Goal: Task Accomplishment & Management: Use online tool/utility

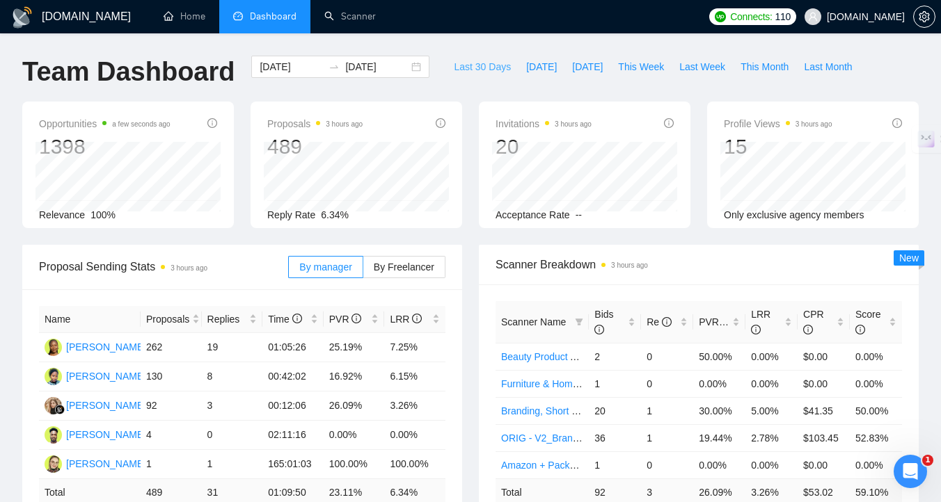
click at [491, 63] on span "Last 30 Days" at bounding box center [482, 66] width 57 height 15
type input "[DATE]"
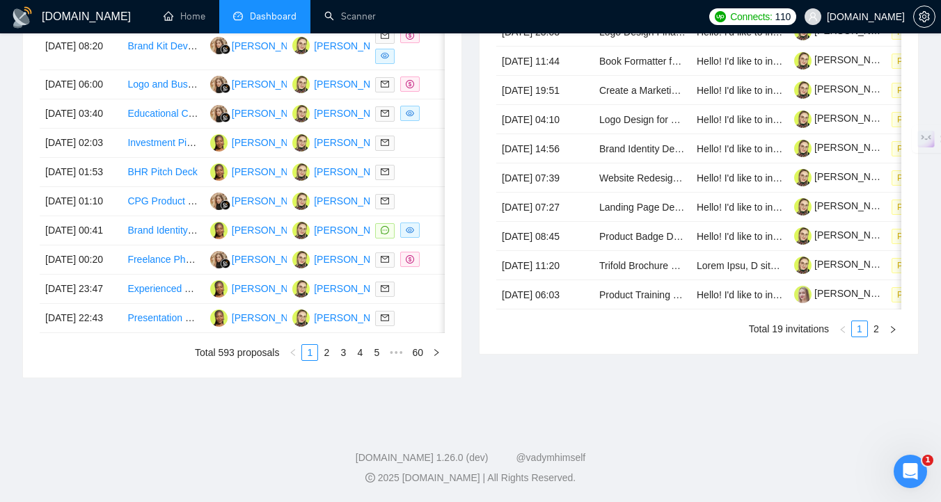
scroll to position [668, 0]
click at [326, 360] on link "2" at bounding box center [326, 352] width 15 height 15
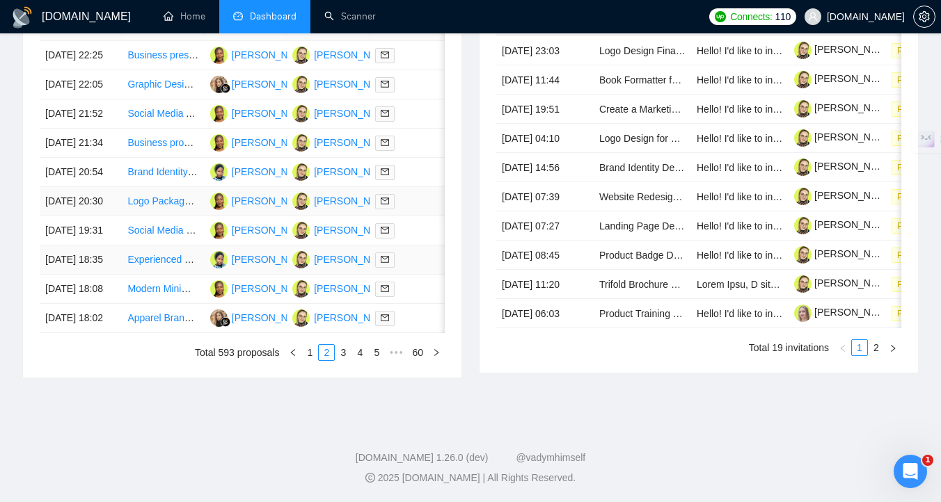
scroll to position [652, 0]
click at [345, 360] on link "3" at bounding box center [342, 352] width 15 height 15
click at [359, 360] on link "4" at bounding box center [359, 352] width 15 height 15
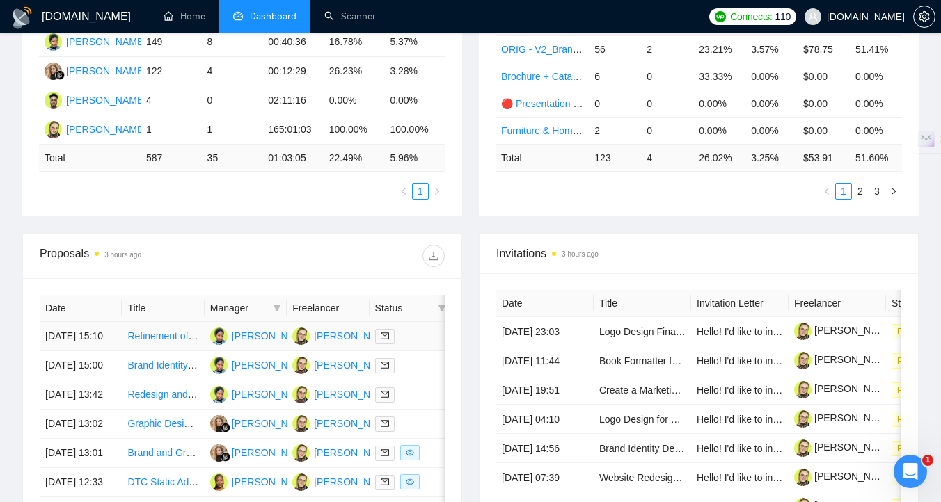
scroll to position [346, 0]
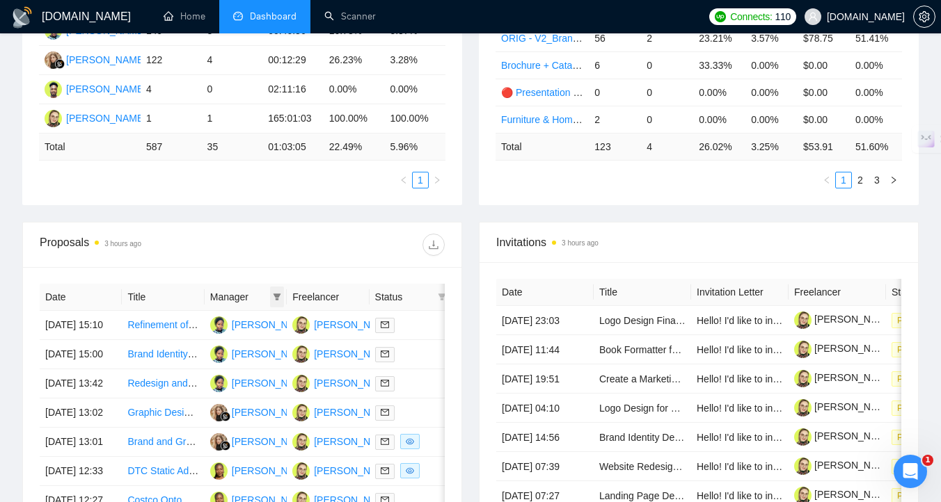
click at [275, 296] on icon "filter" at bounding box center [277, 297] width 8 height 7
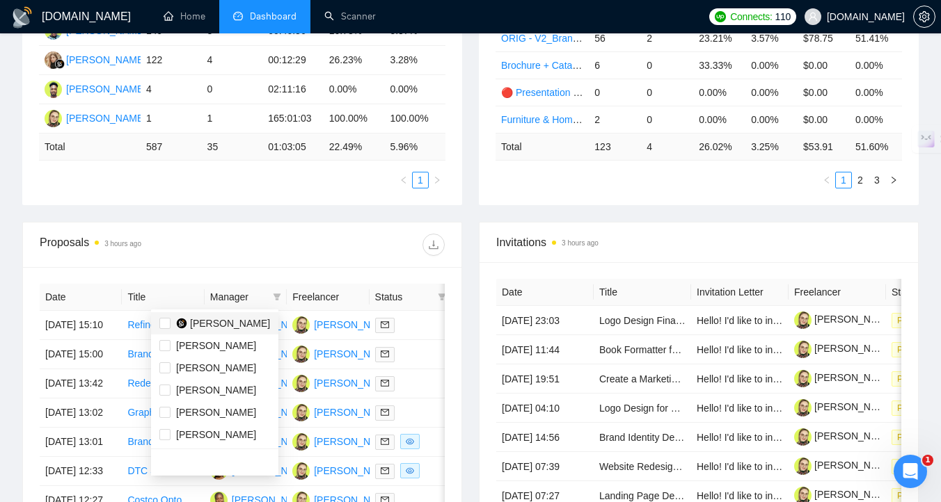
click at [212, 325] on span "[PERSON_NAME]" at bounding box center [230, 323] width 80 height 11
checkbox input "true"
click at [468, 240] on div "Proposals 3 hours ago Date Title Manager Freelancer Status [DATE] 15:10 Refinem…" at bounding box center [242, 435] width 457 height 427
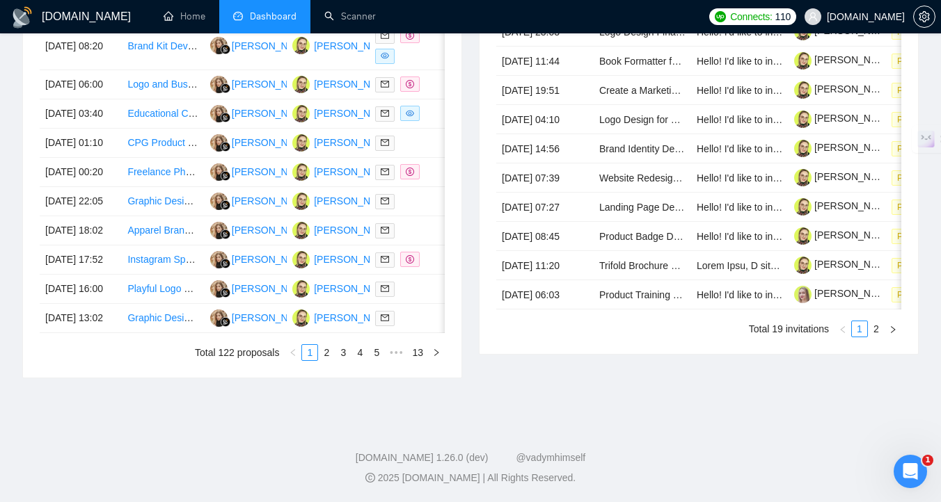
scroll to position [690, 0]
click at [322, 360] on link "2" at bounding box center [326, 352] width 15 height 15
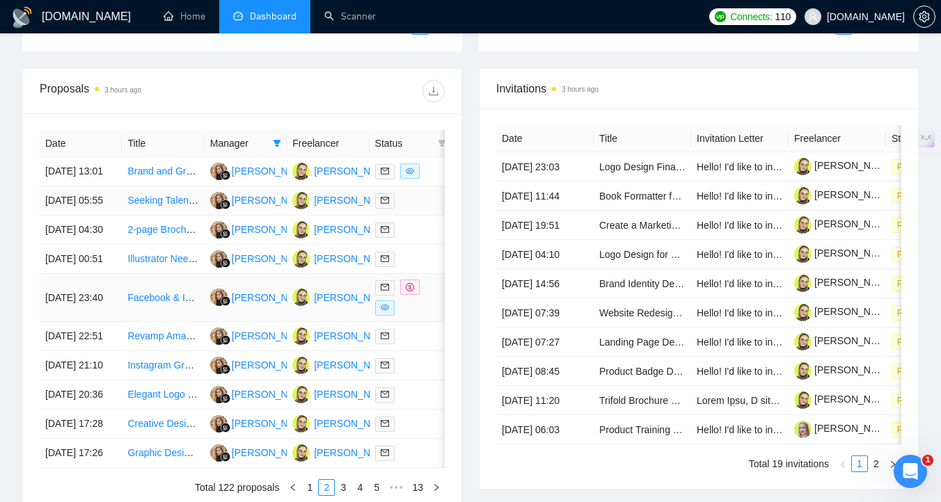
scroll to position [468, 0]
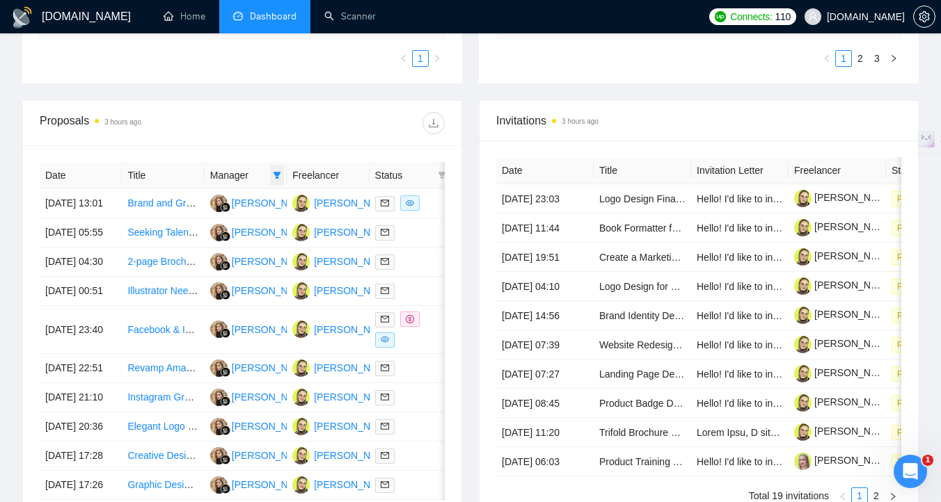
click at [276, 171] on icon "filter" at bounding box center [277, 175] width 8 height 8
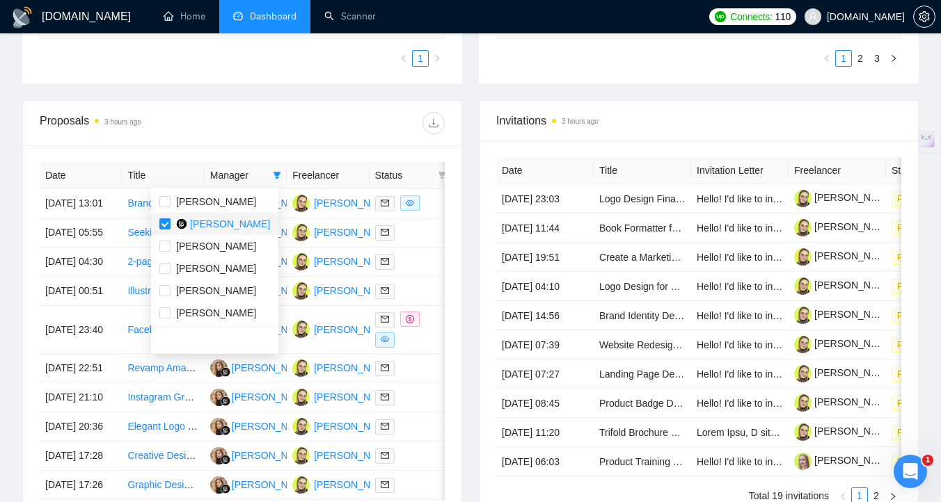
click at [242, 223] on span "[PERSON_NAME]" at bounding box center [230, 224] width 80 height 11
checkbox input "false"
click at [376, 125] on div at bounding box center [343, 123] width 203 height 22
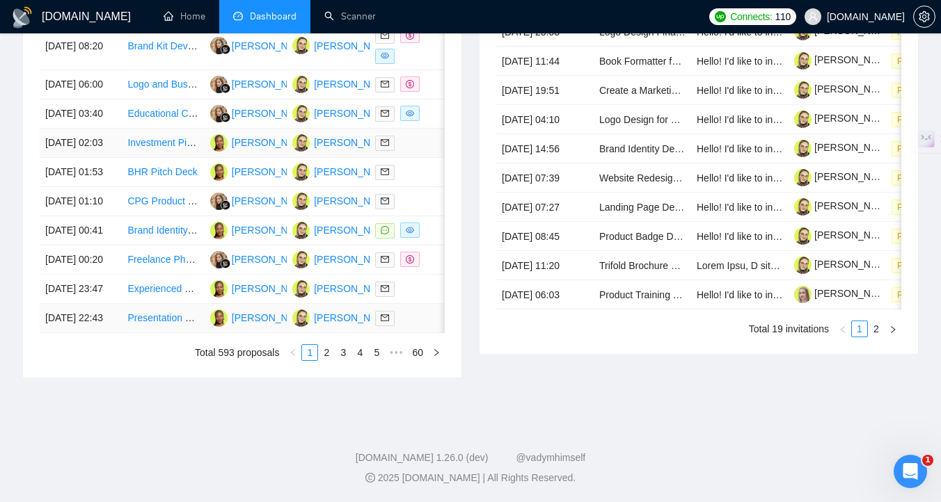
scroll to position [698, 0]
click at [326, 360] on link "2" at bounding box center [326, 352] width 15 height 15
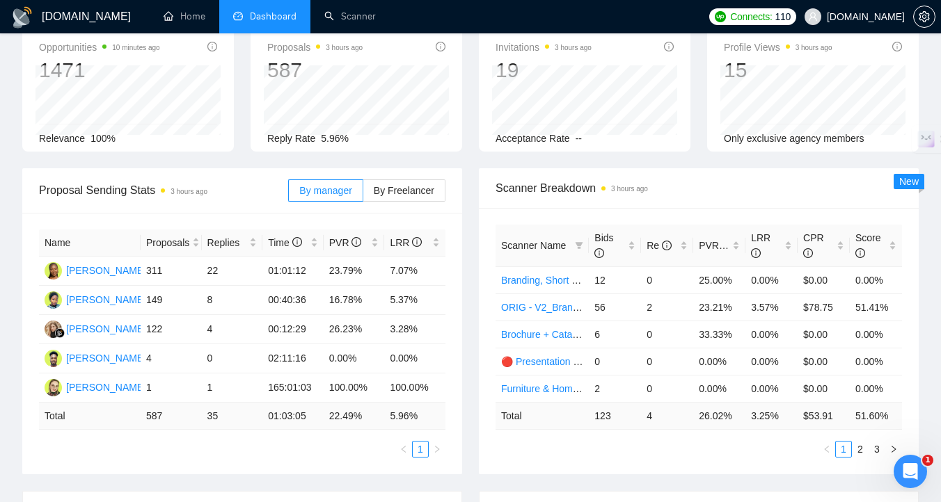
scroll to position [84, 0]
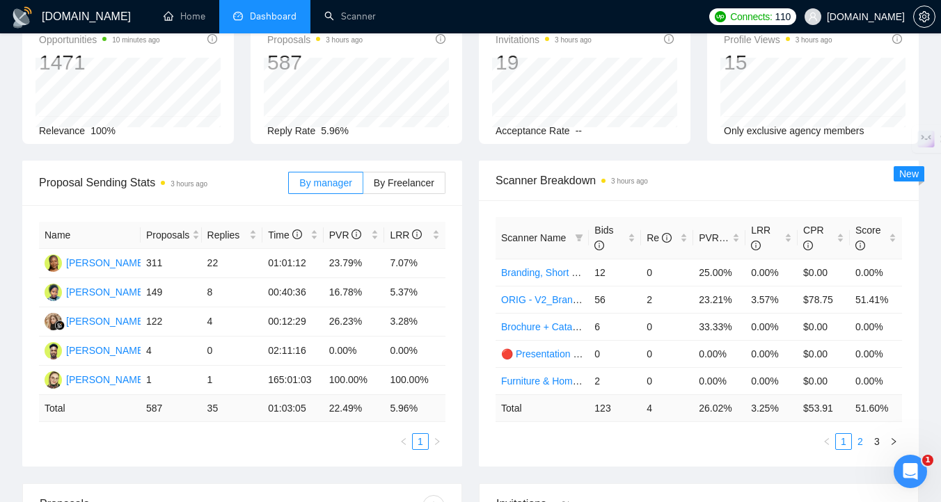
click at [864, 441] on link "2" at bounding box center [860, 441] width 15 height 15
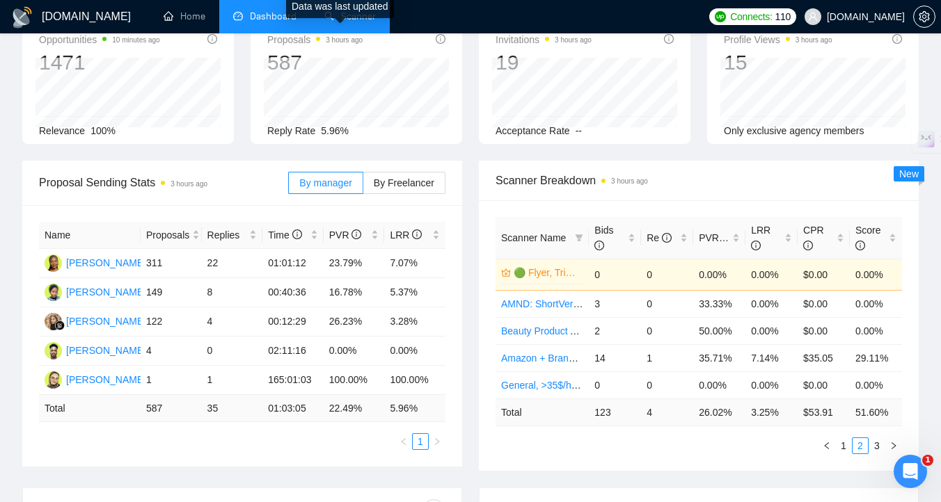
click at [344, 25] on div "Data was last updated" at bounding box center [340, 10] width 108 height 33
click at [363, 23] on div "Data was last updated" at bounding box center [340, 10] width 108 height 33
click at [344, 13] on link "Scanner" at bounding box center [349, 16] width 51 height 12
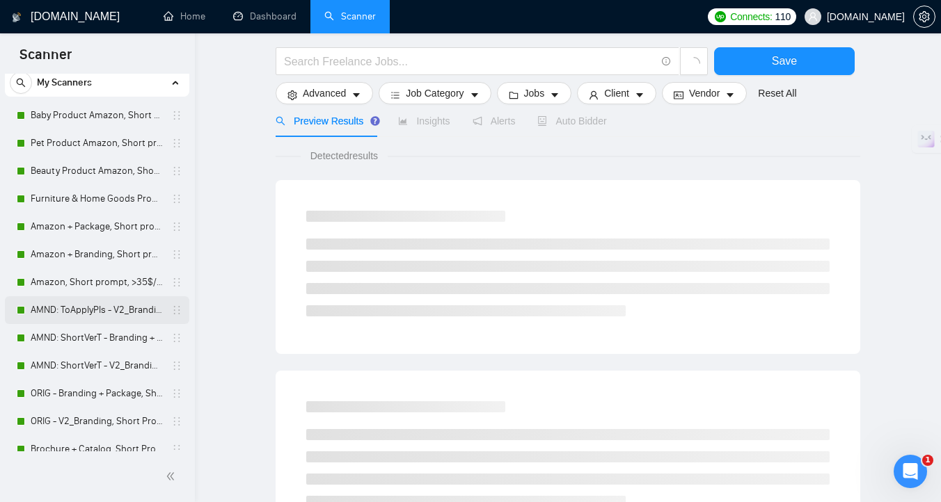
scroll to position [81, 0]
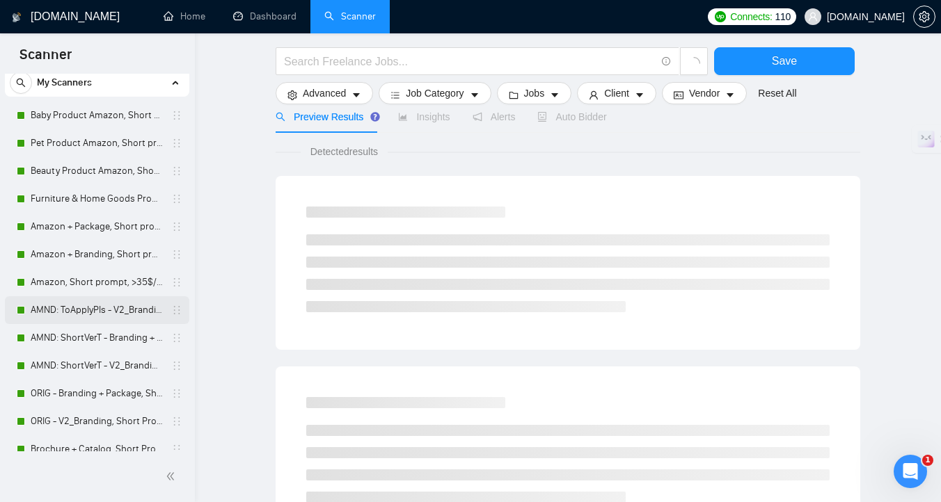
click at [89, 303] on link "AMND: ToApplyPls - V2_Branding, Short Prompt, >36$/h, no agency" at bounding box center [97, 310] width 132 height 28
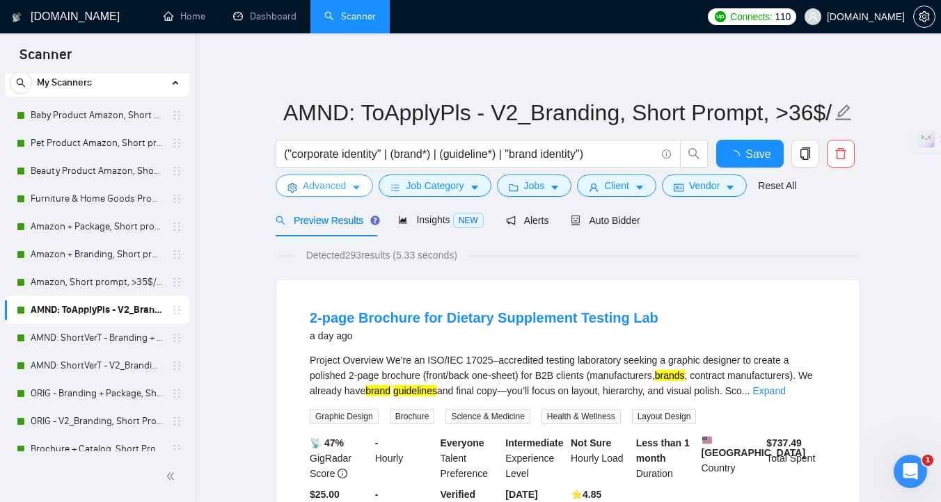
click at [331, 189] on span "Advanced" at bounding box center [324, 185] width 43 height 15
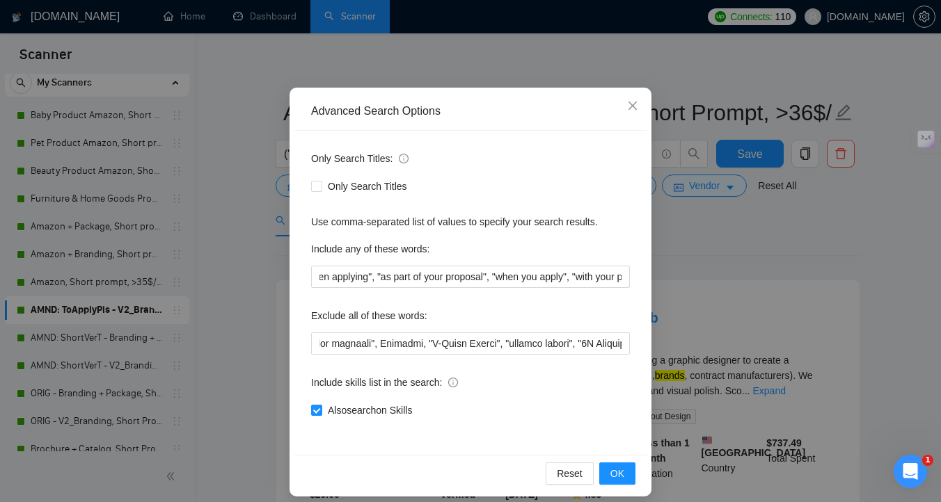
scroll to position [0, 562]
click at [265, 309] on div "Advanced Search Options Only Search Titles: Only Search Titles Use comma-separa…" at bounding box center [470, 251] width 941 height 502
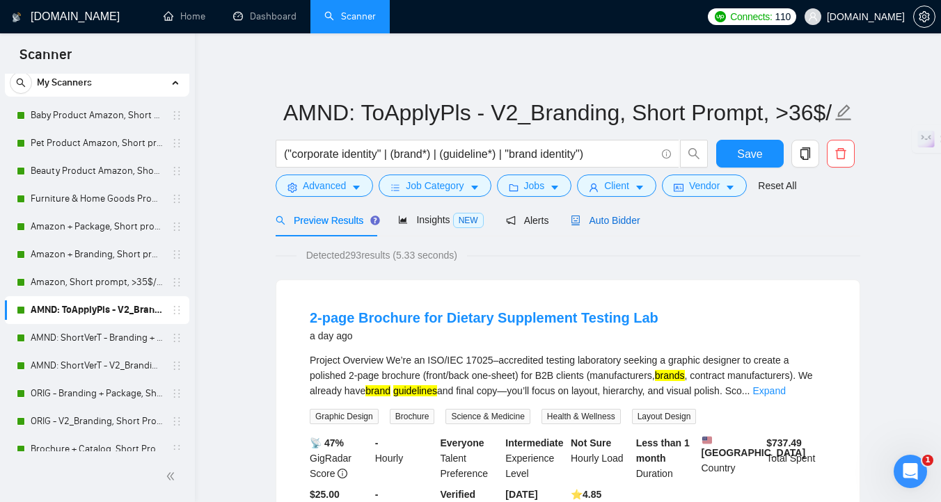
click at [607, 225] on span "Auto Bidder" at bounding box center [605, 220] width 69 height 11
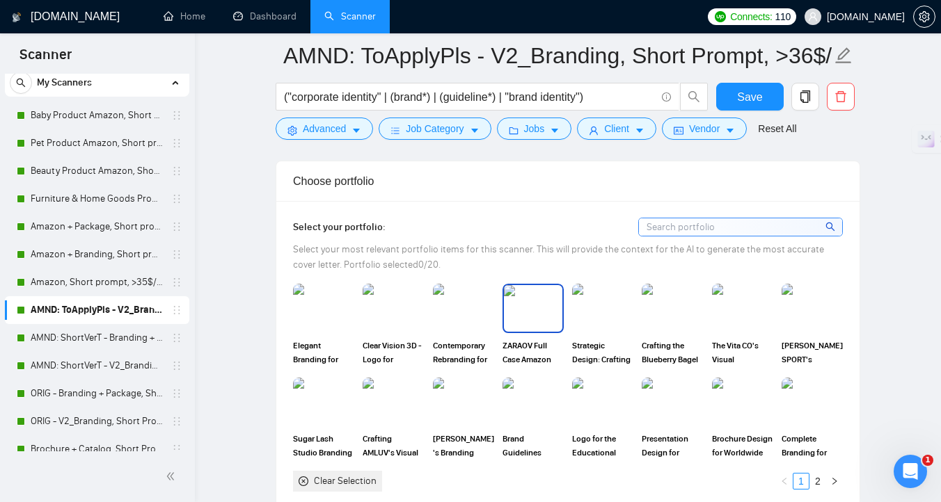
scroll to position [1287, 0]
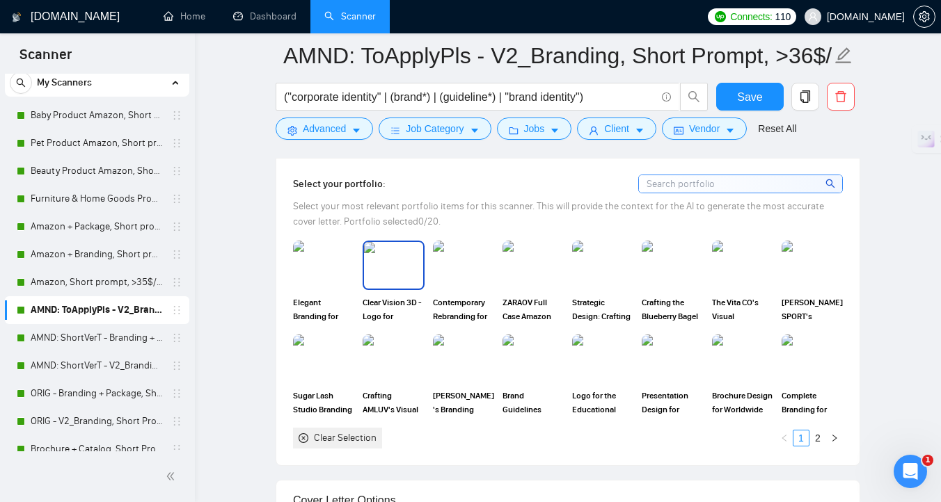
click at [402, 288] on img at bounding box center [393, 265] width 58 height 46
click at [460, 288] on img at bounding box center [463, 265] width 58 height 46
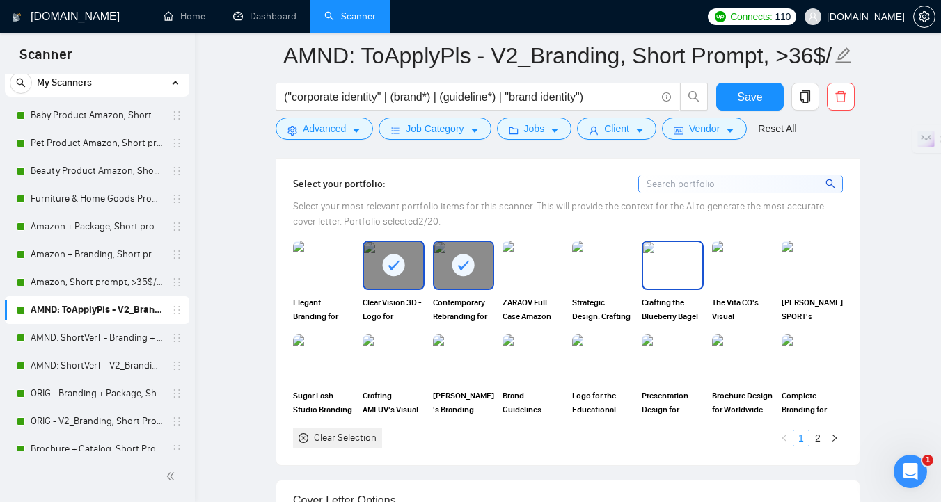
click at [681, 288] on img at bounding box center [672, 265] width 58 height 46
click at [605, 288] on img at bounding box center [602, 265] width 58 height 46
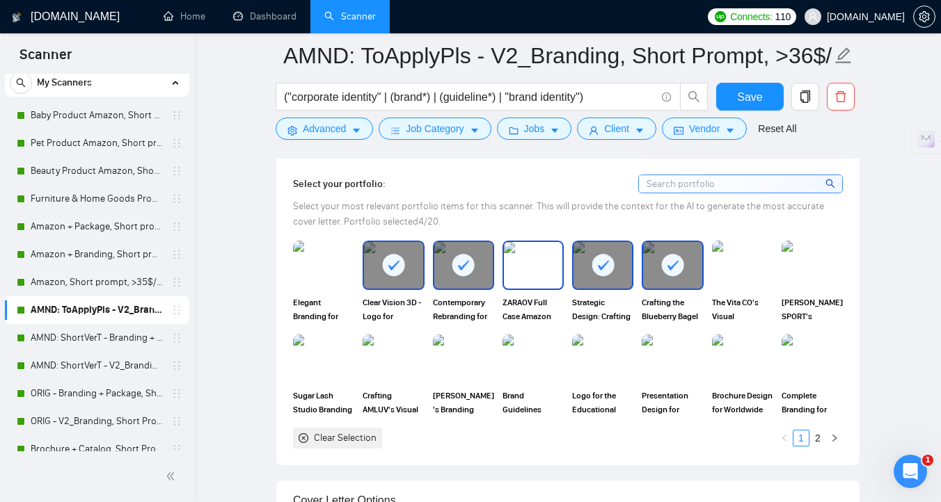
click at [529, 288] on img at bounding box center [533, 265] width 58 height 46
click at [765, 288] on img at bounding box center [742, 265] width 58 height 46
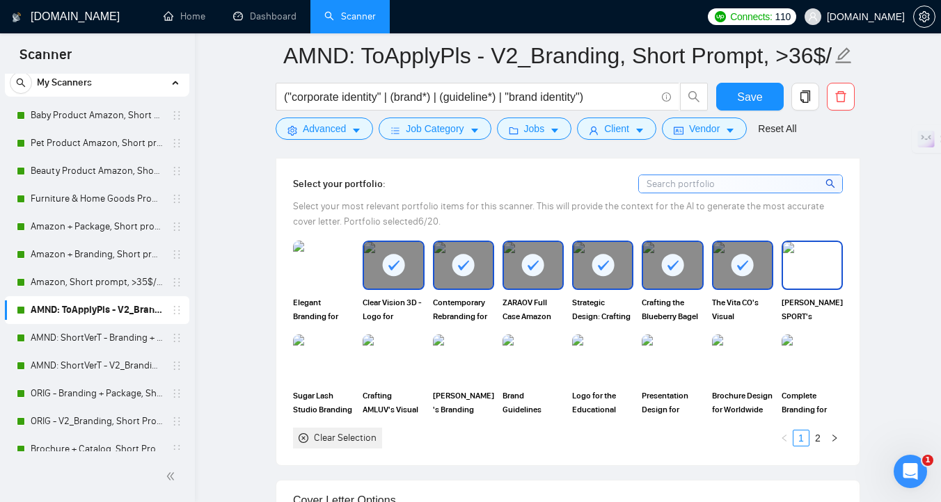
click at [800, 288] on img at bounding box center [812, 265] width 58 height 46
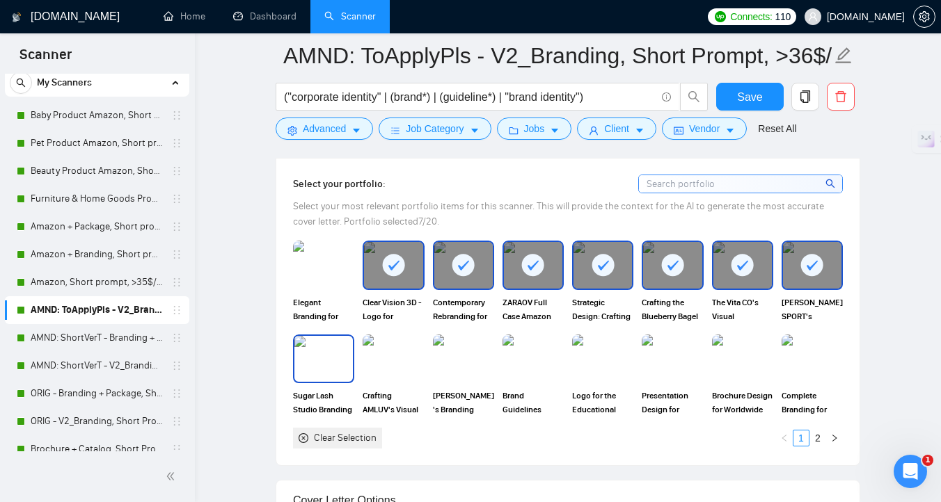
click at [332, 382] on img at bounding box center [323, 359] width 58 height 46
click at [391, 382] on img at bounding box center [393, 359] width 58 height 46
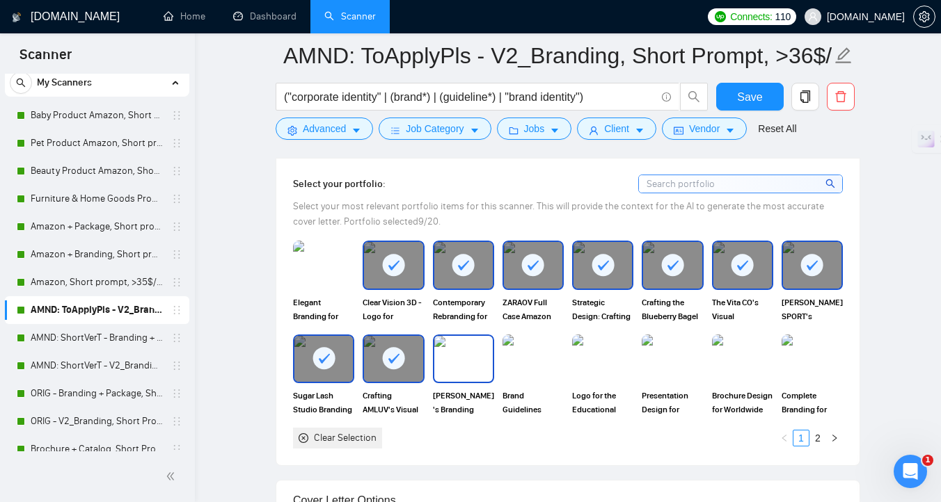
click at [454, 382] on img at bounding box center [463, 359] width 58 height 46
click at [525, 382] on img at bounding box center [533, 359] width 58 height 46
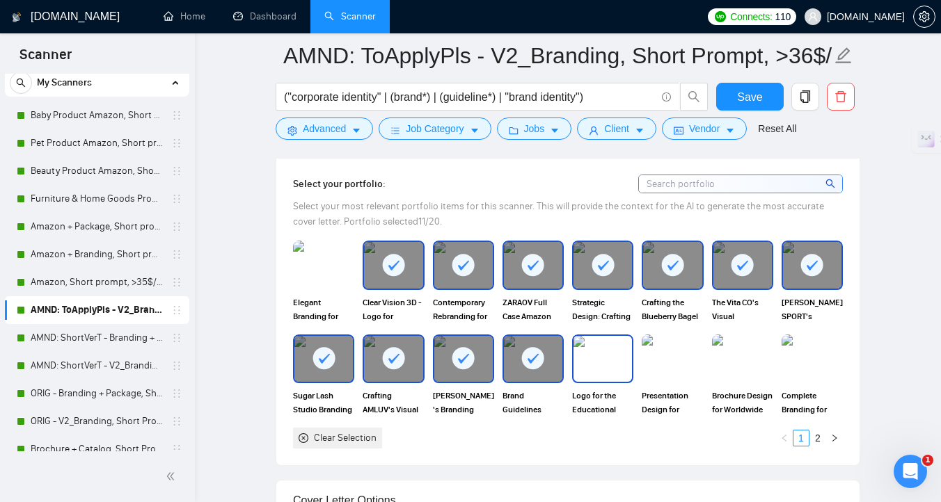
click at [601, 382] on img at bounding box center [602, 359] width 58 height 46
click at [676, 382] on img at bounding box center [672, 359] width 58 height 46
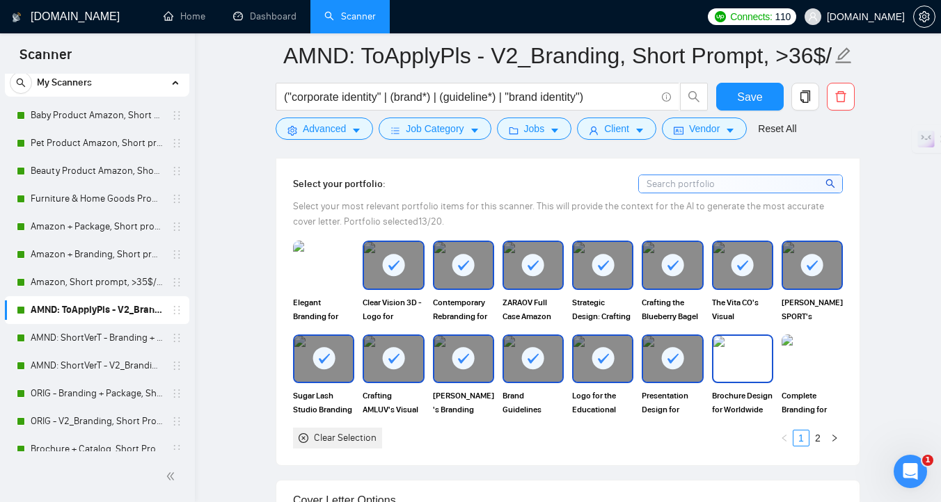
click at [756, 382] on img at bounding box center [742, 359] width 58 height 46
click at [795, 382] on img at bounding box center [812, 359] width 58 height 46
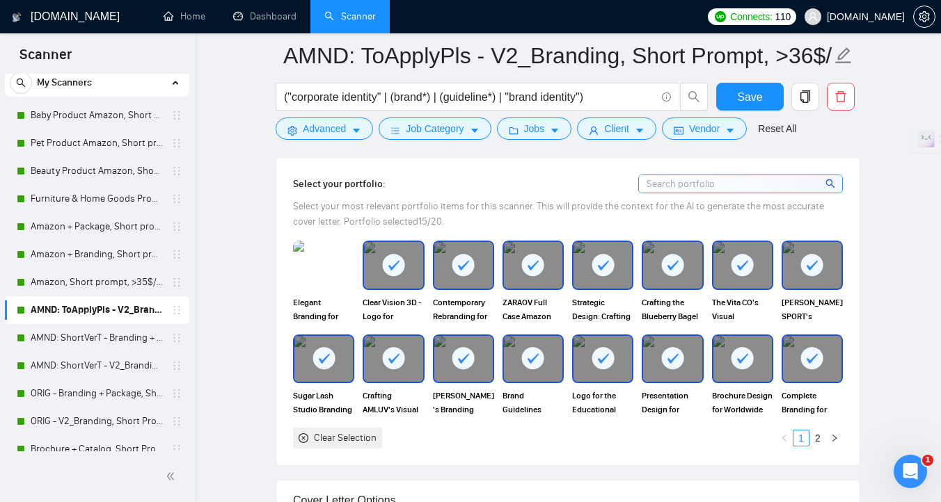
click at [303, 290] on img at bounding box center [323, 265] width 61 height 49
click at [820, 446] on link "2" at bounding box center [817, 438] width 15 height 15
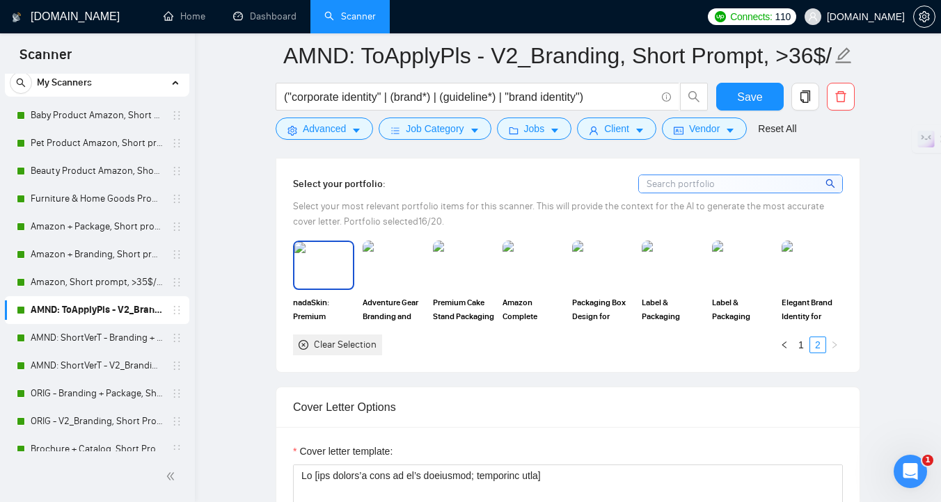
click at [331, 288] on img at bounding box center [323, 265] width 58 height 46
click at [415, 288] on img at bounding box center [393, 265] width 58 height 46
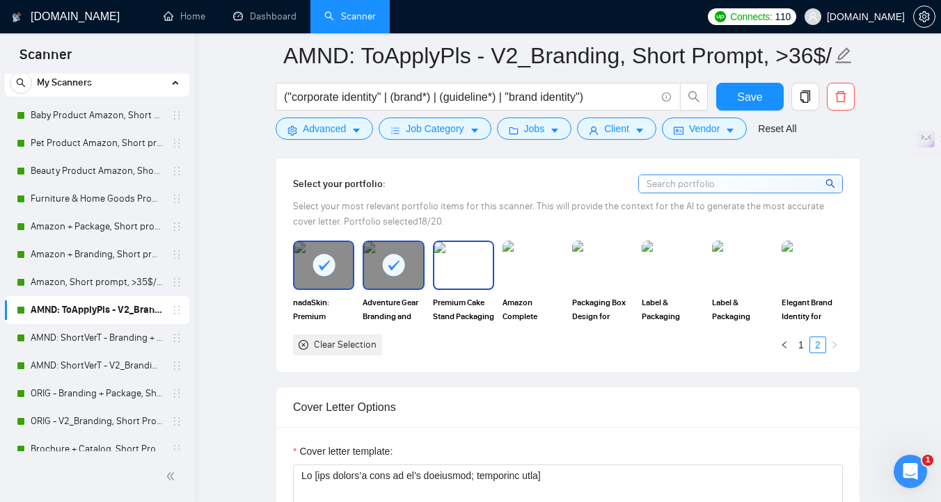
click at [481, 288] on img at bounding box center [463, 265] width 58 height 46
click at [619, 288] on img at bounding box center [602, 265] width 58 height 46
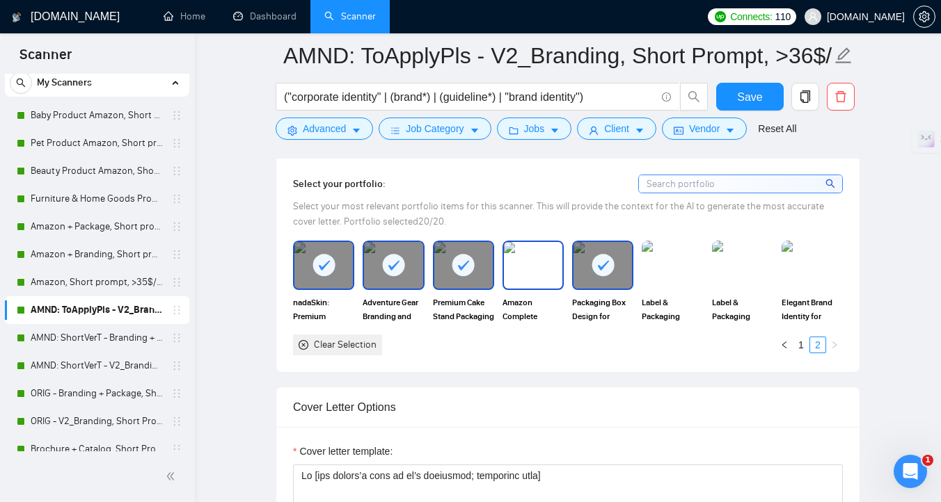
click at [519, 288] on img at bounding box center [533, 265] width 58 height 46
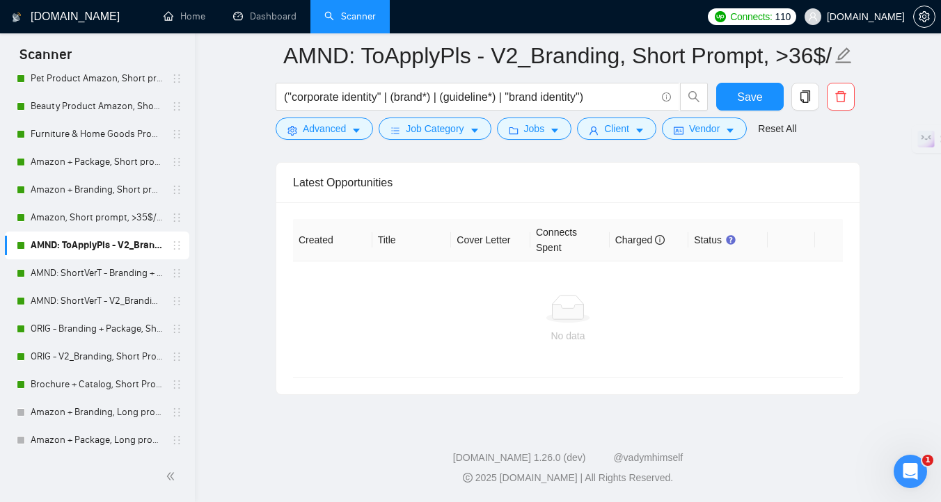
scroll to position [3501, 0]
click at [79, 271] on link "AMND: ShortVerT - Branding + Package, Short Prompt, >36$/h, no agency" at bounding box center [97, 274] width 132 height 28
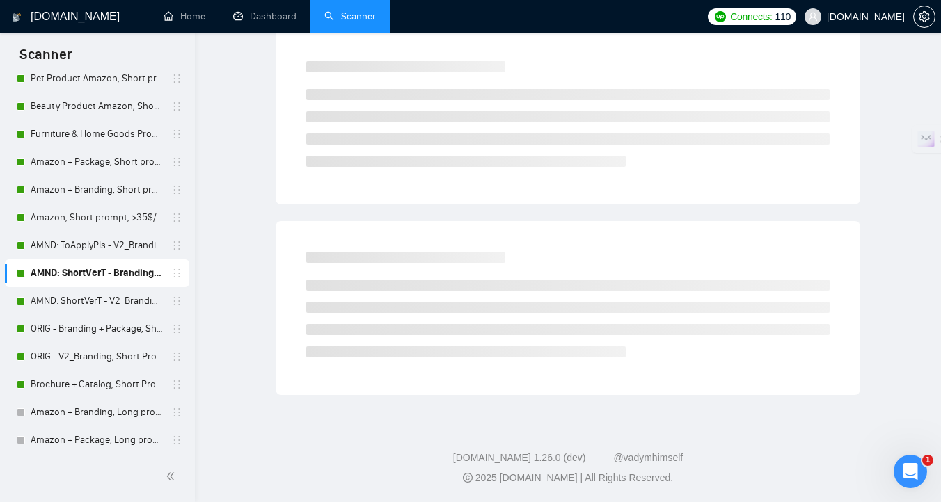
scroll to position [6, 0]
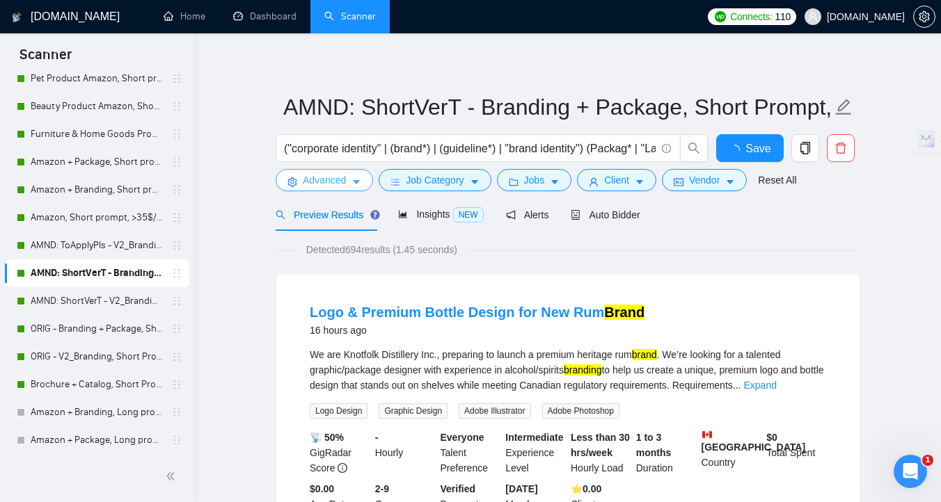
click at [346, 180] on span "Advanced" at bounding box center [324, 180] width 43 height 15
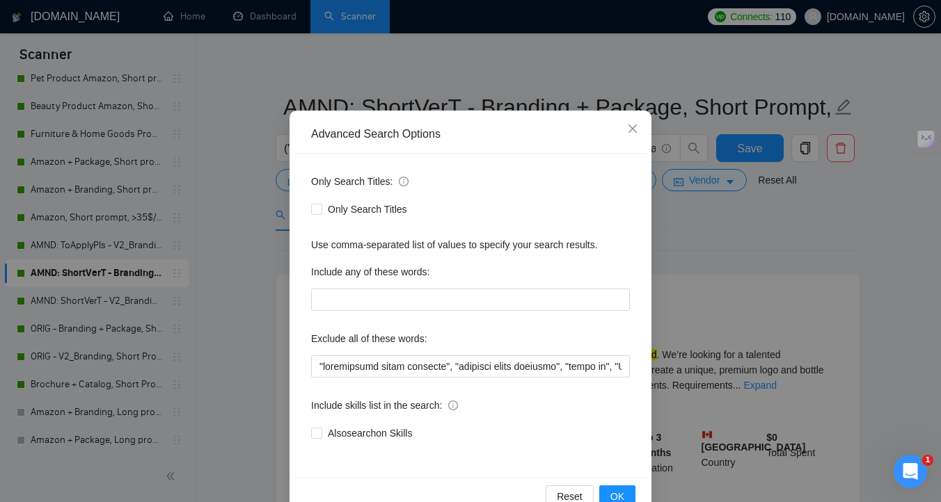
scroll to position [77, 0]
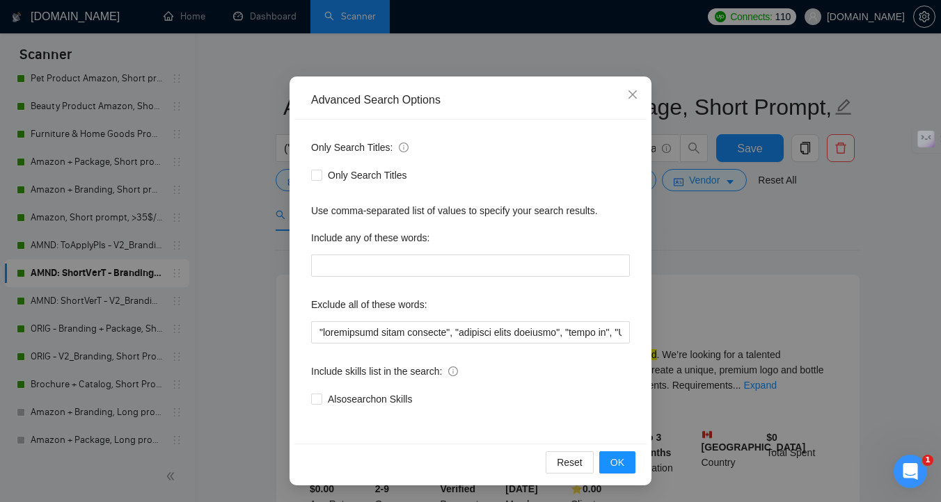
click at [209, 303] on div "Advanced Search Options Only Search Titles: Only Search Titles Use comma-separa…" at bounding box center [470, 251] width 941 height 502
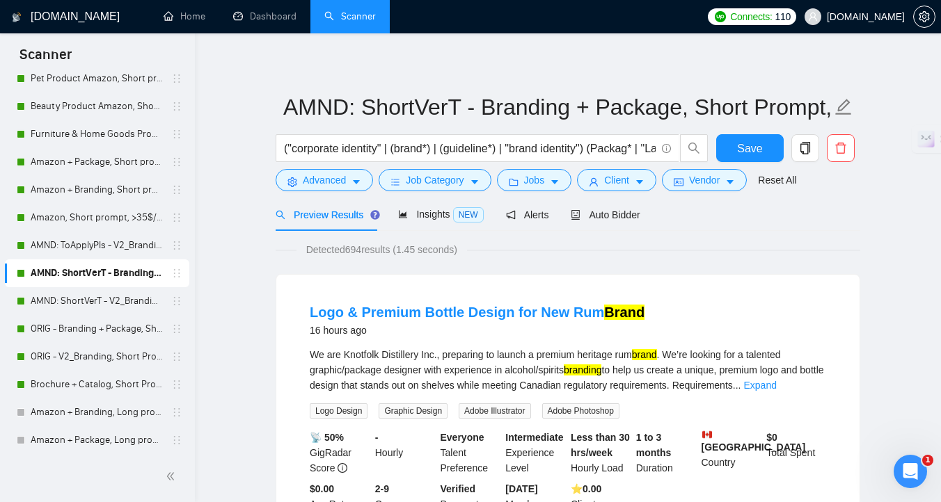
scroll to position [7, 0]
click at [615, 219] on span "Auto Bidder" at bounding box center [605, 214] width 69 height 11
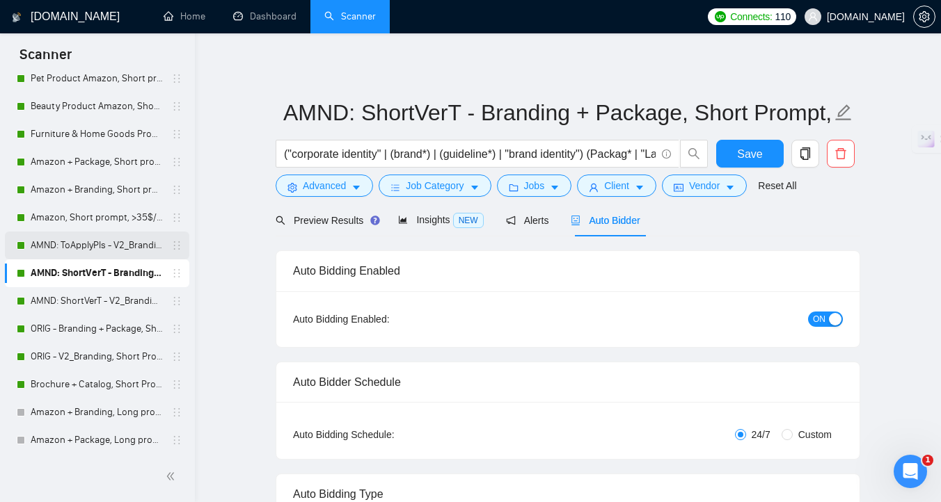
click at [66, 247] on link "AMND: ToApplyPls - V2_Branding, Short Prompt, >36$/h, no agency" at bounding box center [97, 246] width 132 height 28
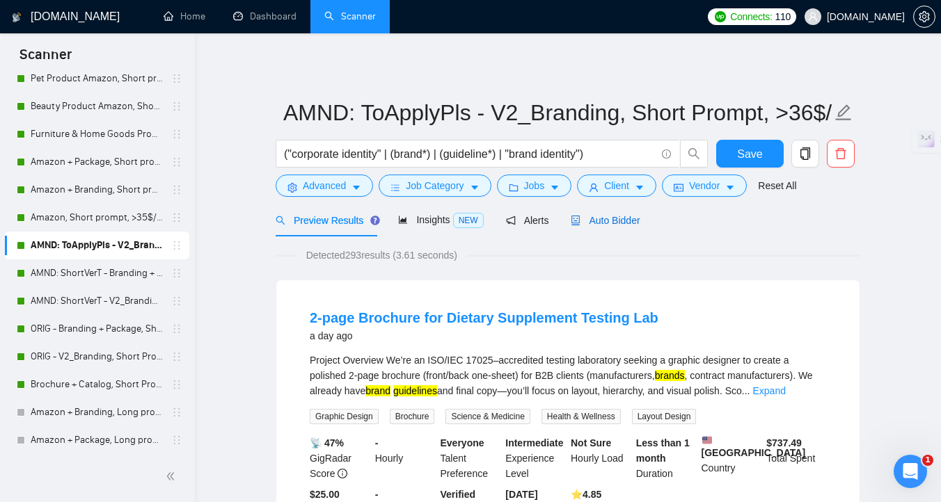
click at [598, 227] on div "Auto Bidder" at bounding box center [605, 220] width 69 height 15
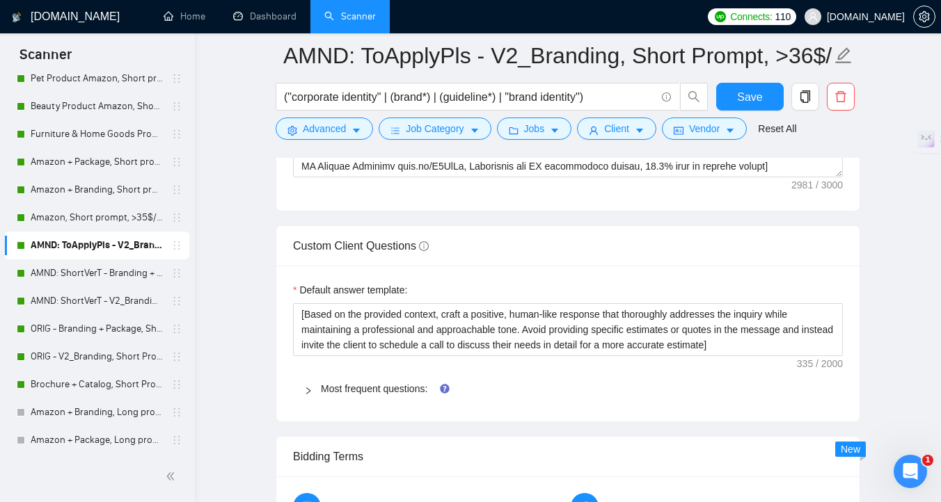
scroll to position [1985, 0]
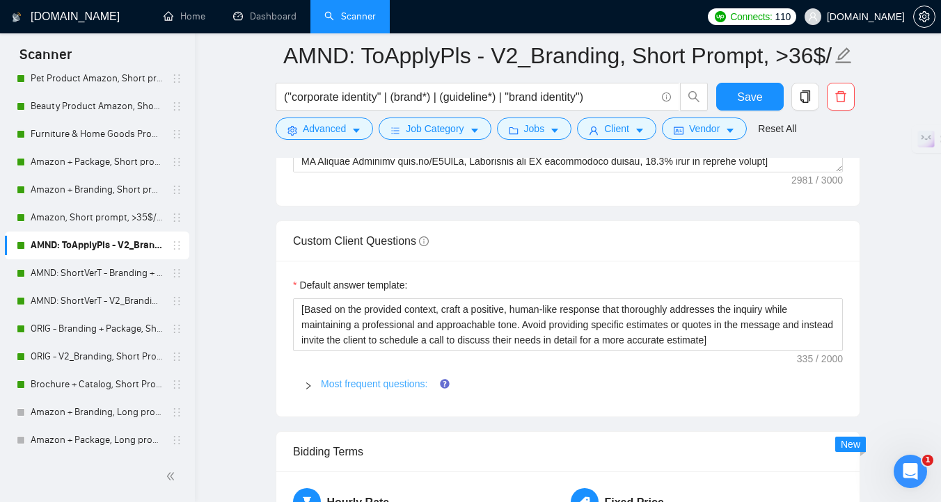
click at [331, 390] on link "Most frequent questions:" at bounding box center [374, 384] width 106 height 11
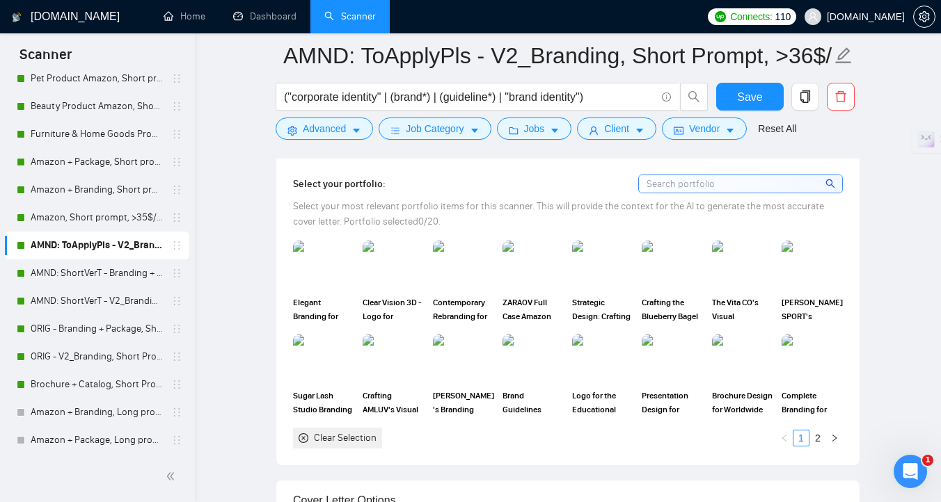
scroll to position [1297, 0]
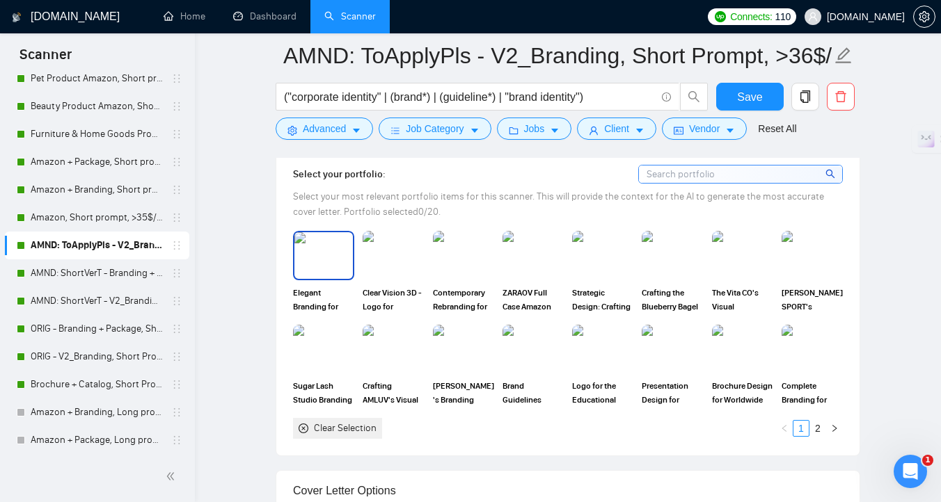
click at [312, 278] on img at bounding box center [323, 255] width 58 height 46
click at [385, 278] on img at bounding box center [393, 255] width 58 height 46
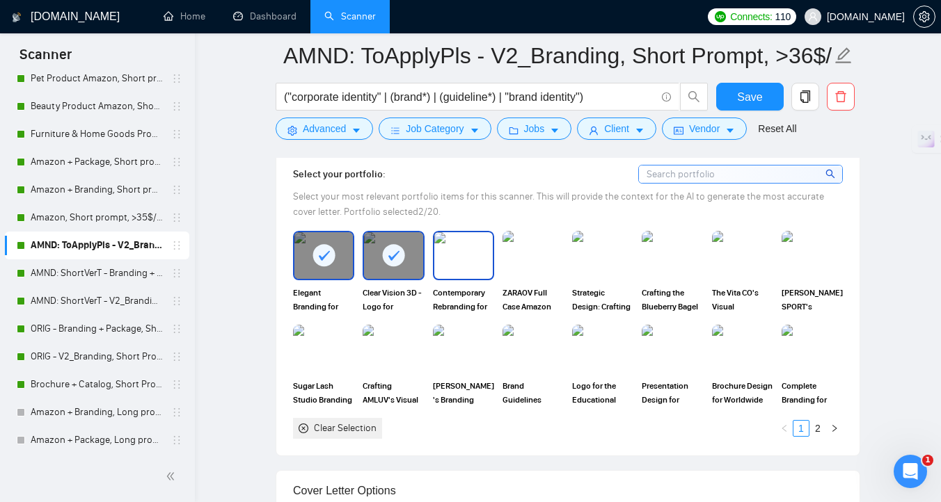
click at [465, 278] on img at bounding box center [463, 255] width 58 height 46
click at [547, 278] on img at bounding box center [533, 255] width 58 height 46
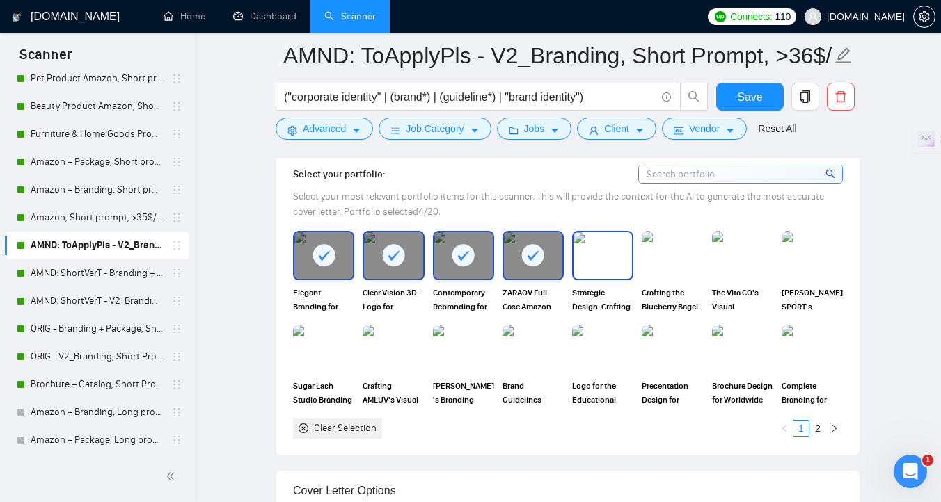
click at [582, 278] on img at bounding box center [602, 255] width 58 height 46
click at [645, 278] on img at bounding box center [672, 255] width 58 height 46
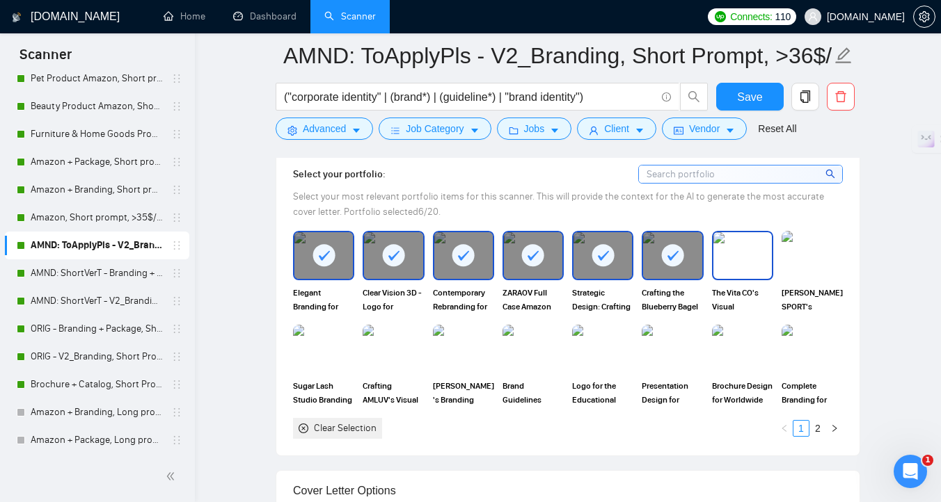
click at [731, 278] on img at bounding box center [742, 255] width 58 height 46
click at [787, 278] on img at bounding box center [812, 255] width 58 height 46
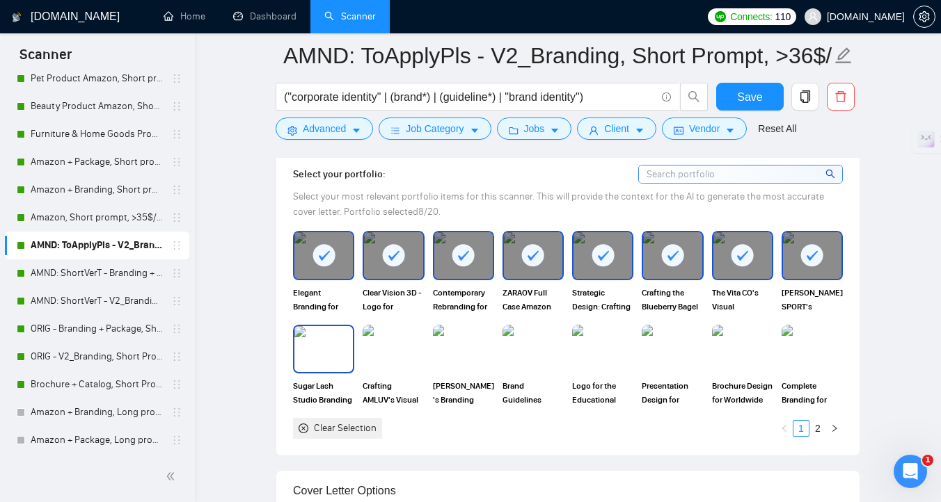
click at [310, 370] on img at bounding box center [323, 349] width 58 height 46
click at [402, 370] on img at bounding box center [393, 349] width 58 height 46
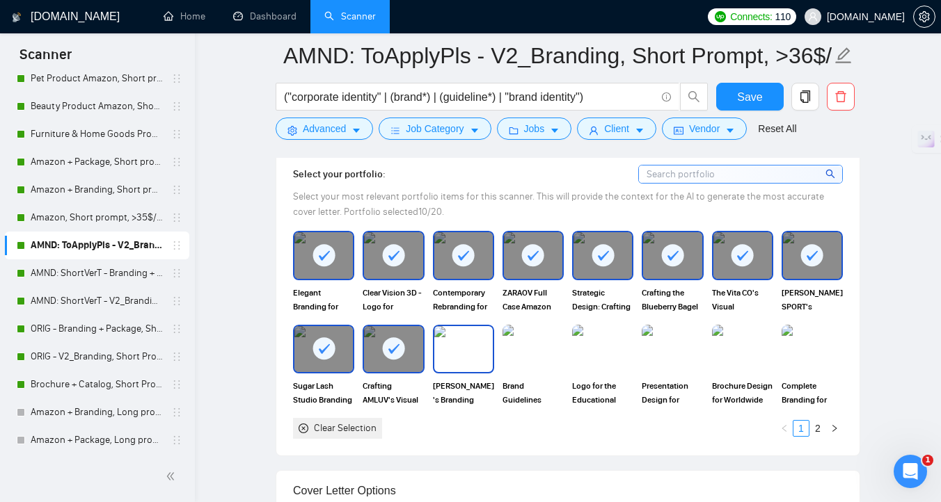
click at [482, 372] on img at bounding box center [463, 349] width 58 height 46
click at [542, 372] on img at bounding box center [533, 349] width 58 height 46
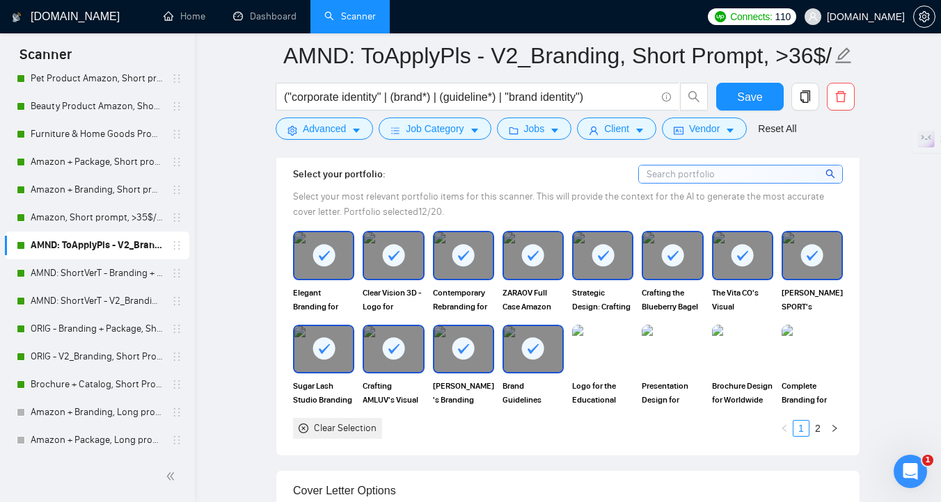
click at [635, 379] on div "Logo for the Educational Space" at bounding box center [603, 366] width 70 height 82
click at [667, 372] on img at bounding box center [672, 349] width 58 height 46
click at [569, 374] on div "Logo for the Educational Space" at bounding box center [603, 366] width 70 height 82
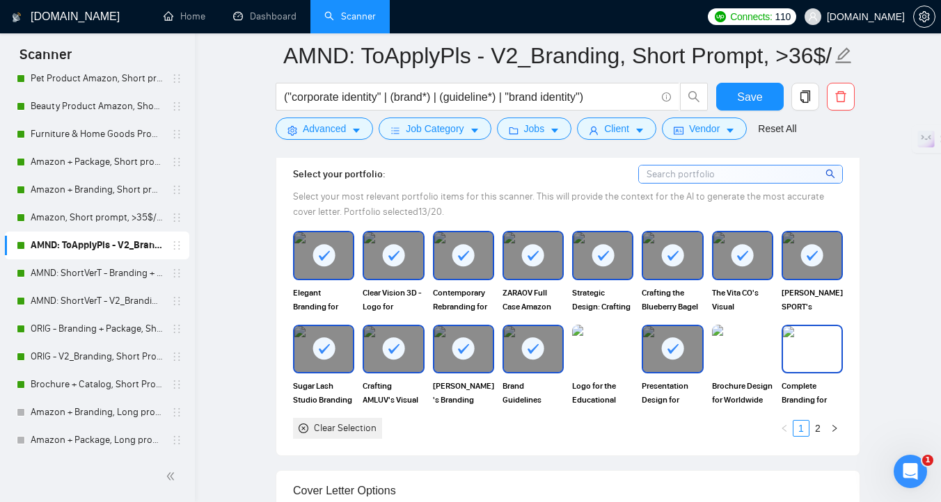
click at [808, 371] on img at bounding box center [812, 349] width 58 height 46
click at [820, 436] on link "2" at bounding box center [817, 428] width 15 height 15
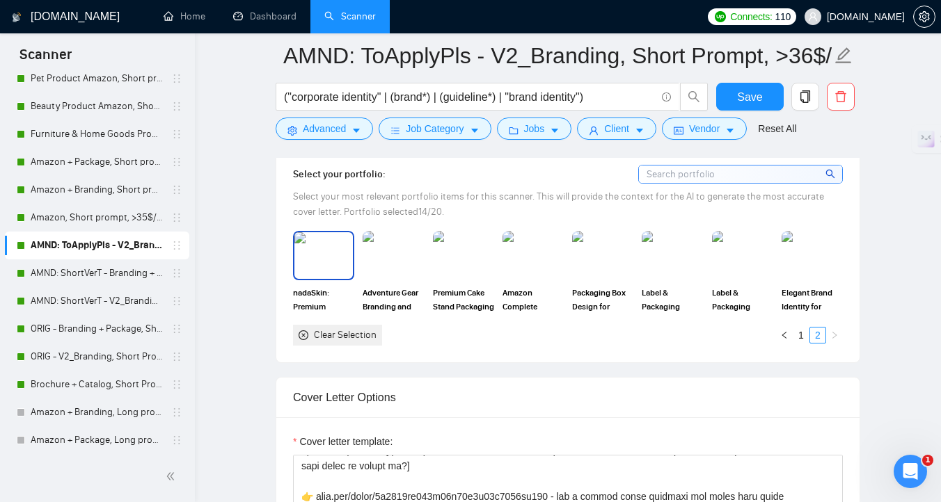
click at [310, 303] on div "nadaSkin: Premium Skincare Branding & Visual Identity" at bounding box center [323, 272] width 61 height 82
click at [382, 312] on span "Adventure Gear Branding and Design for Amazon Marketplace" at bounding box center [393, 300] width 61 height 28
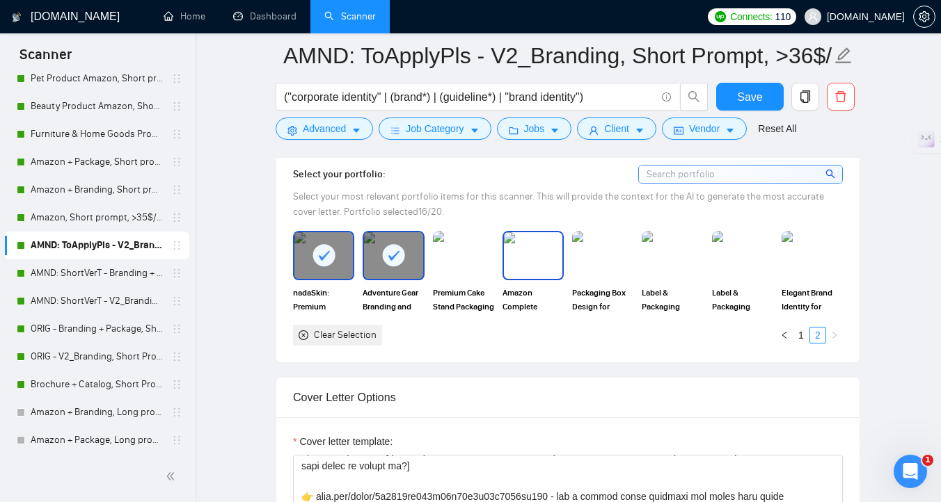
click at [475, 280] on img at bounding box center [463, 255] width 61 height 49
click at [550, 280] on img at bounding box center [532, 255] width 61 height 49
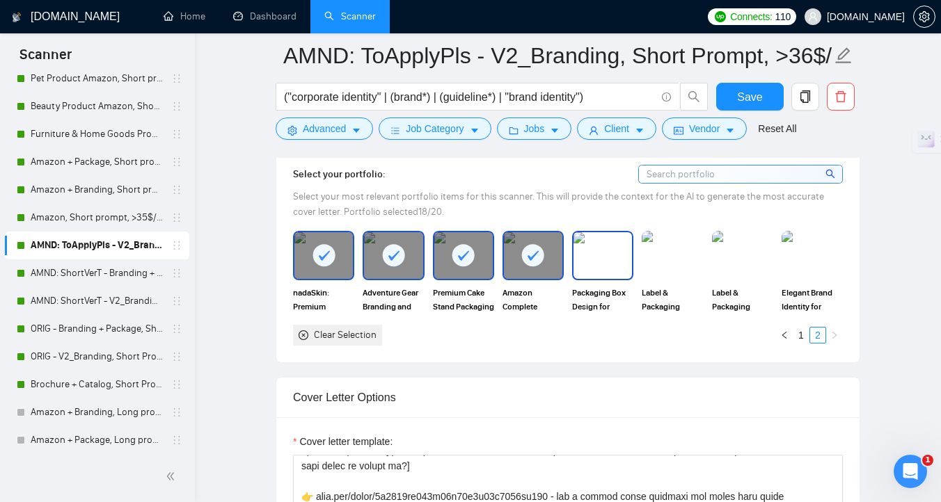
click at [609, 278] on img at bounding box center [602, 255] width 58 height 46
click at [811, 278] on img at bounding box center [812, 255] width 58 height 46
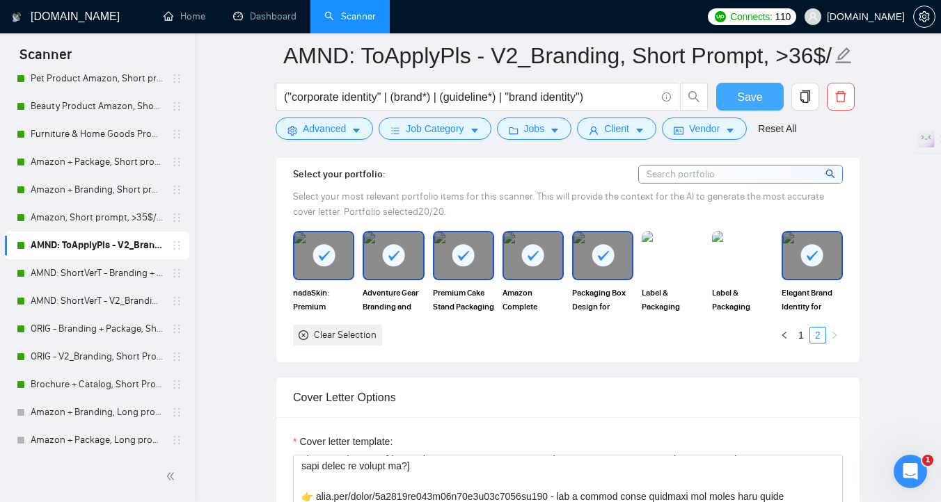
click at [759, 100] on span "Save" at bounding box center [749, 96] width 25 height 17
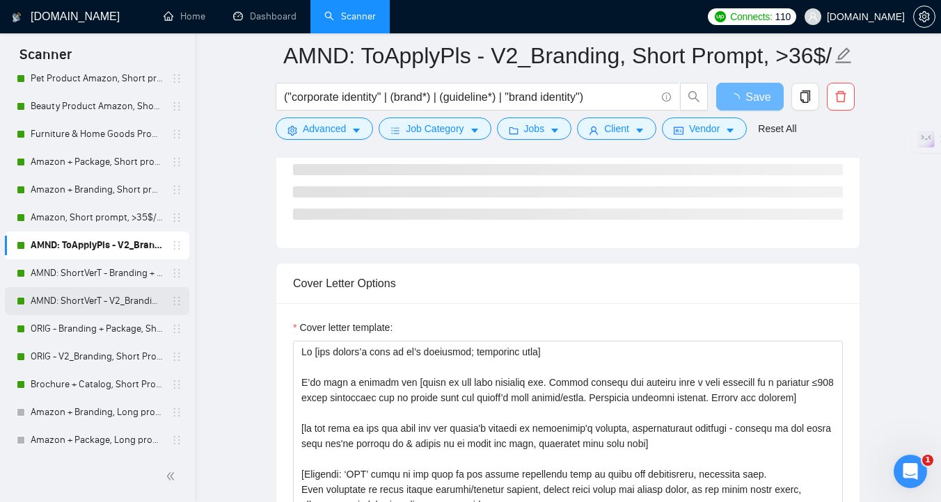
click at [106, 304] on link "AMND: ShortVerT - V2_Branding, Short Prompt, >36$/h, no agency" at bounding box center [97, 301] width 132 height 28
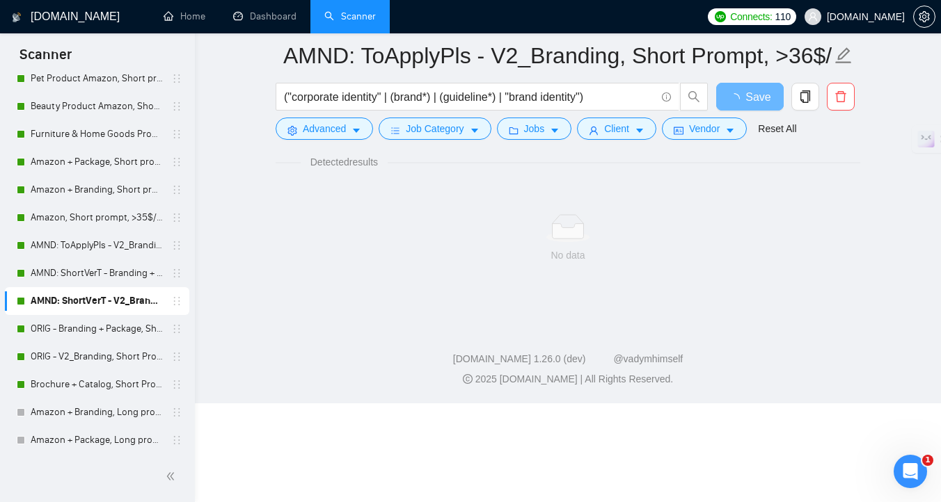
scroll to position [6, 0]
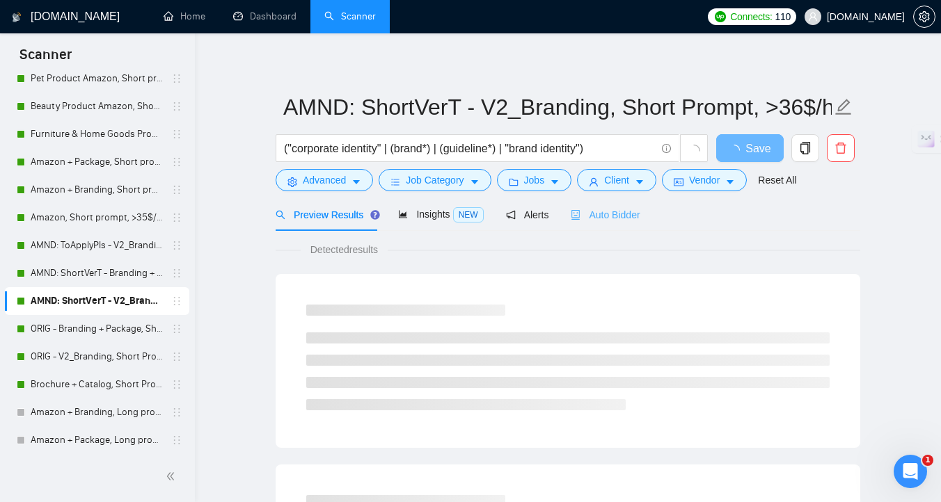
click at [592, 201] on div "Auto Bidder" at bounding box center [605, 214] width 69 height 33
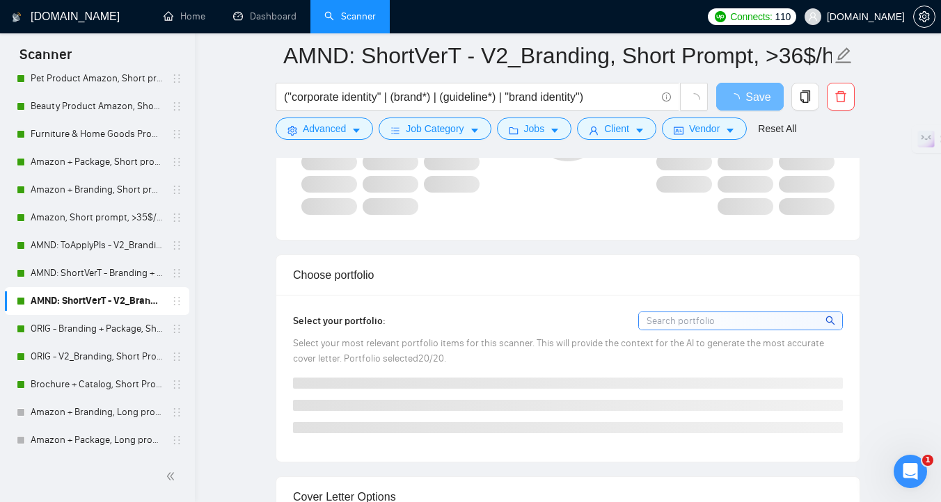
scroll to position [1130, 0]
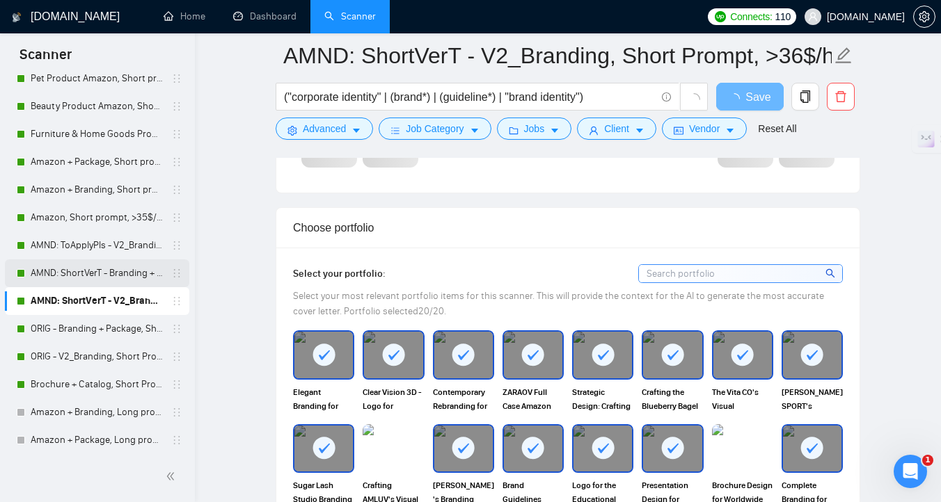
click at [64, 276] on link "AMND: ShortVerT - Branding + Package, Short Prompt, >36$/h, no agency" at bounding box center [97, 274] width 132 height 28
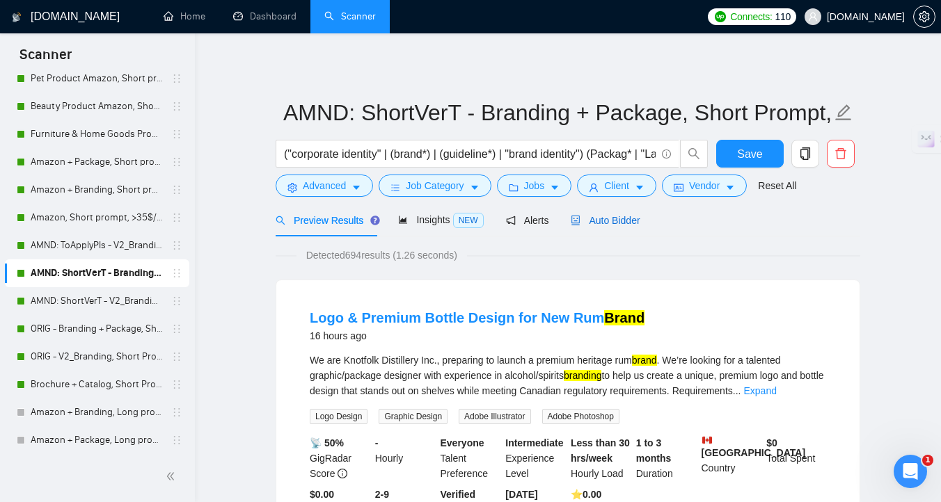
click at [625, 219] on span "Auto Bidder" at bounding box center [605, 220] width 69 height 11
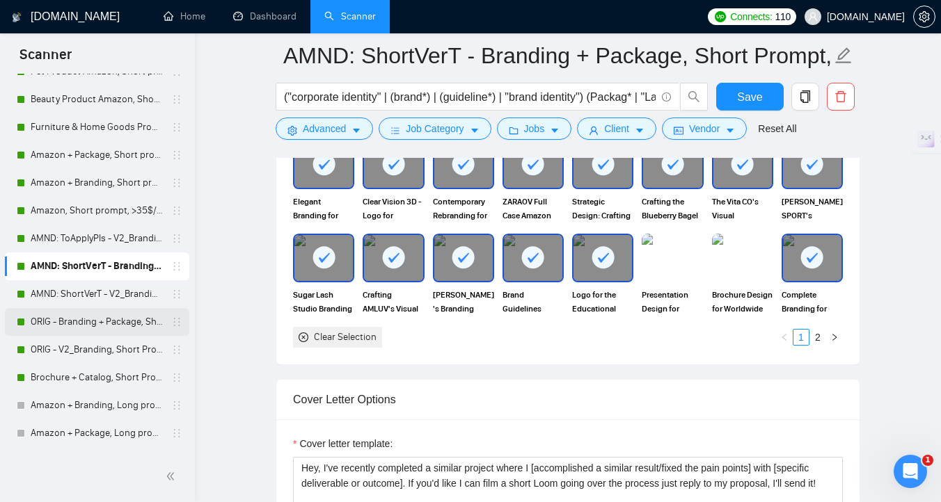
scroll to position [90, 0]
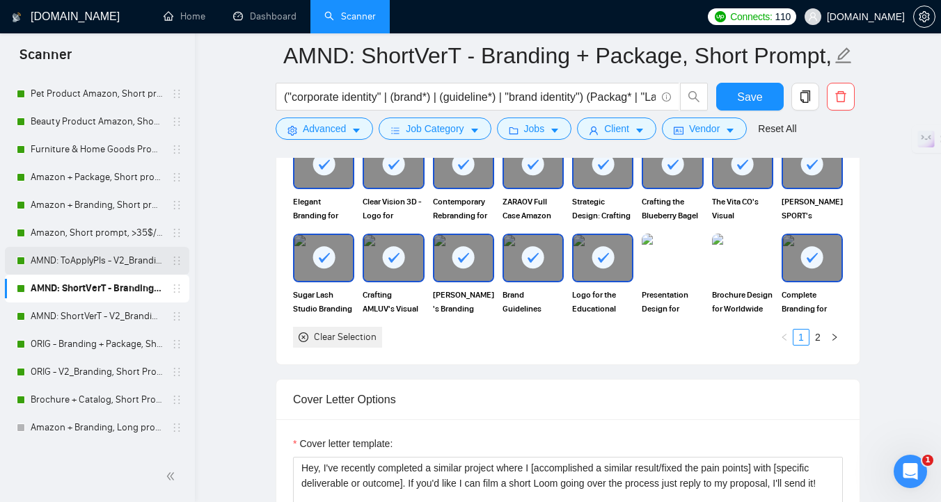
click at [111, 267] on link "AMND: ToApplyPls - V2_Branding, Short Prompt, >36$/h, no agency" at bounding box center [97, 261] width 132 height 28
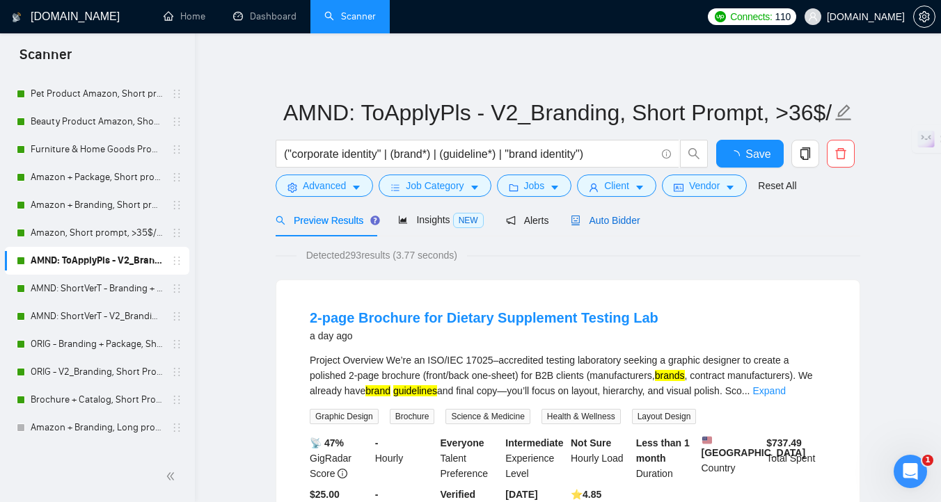
click at [626, 228] on div "Auto Bidder" at bounding box center [605, 220] width 69 height 33
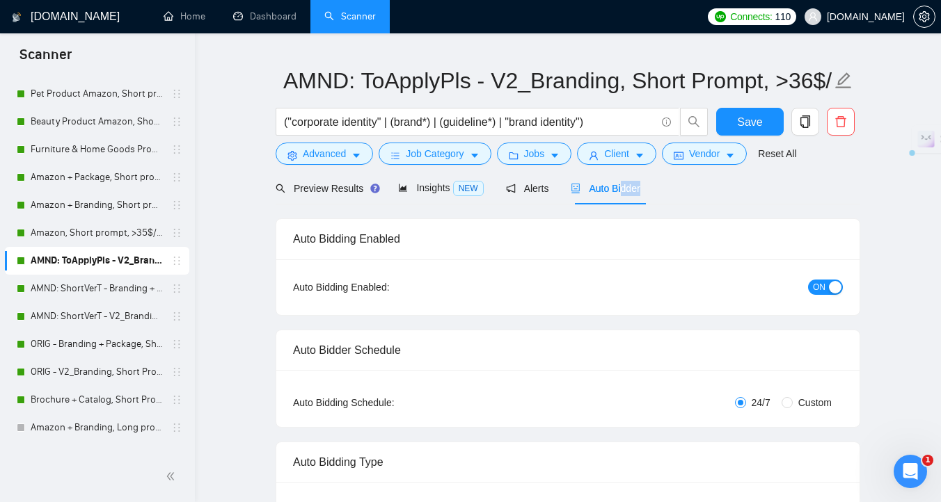
scroll to position [17, 0]
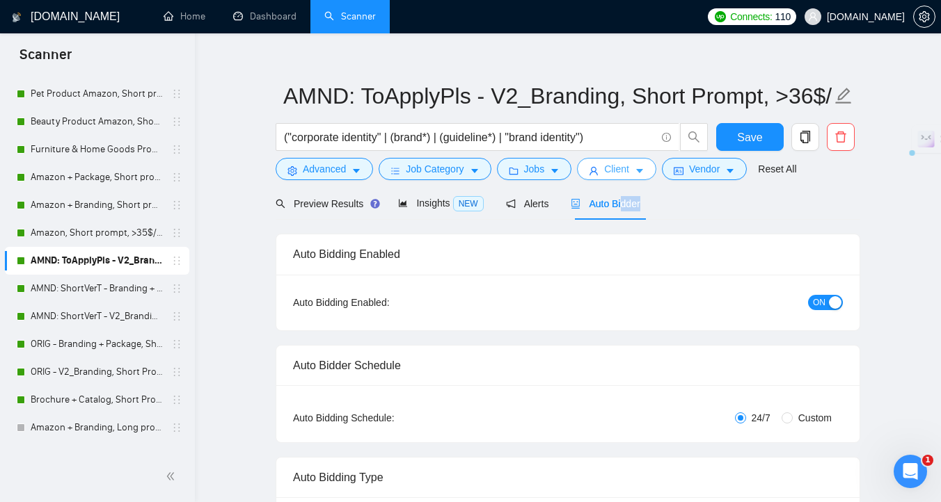
click at [594, 168] on icon "user" at bounding box center [594, 171] width 10 height 10
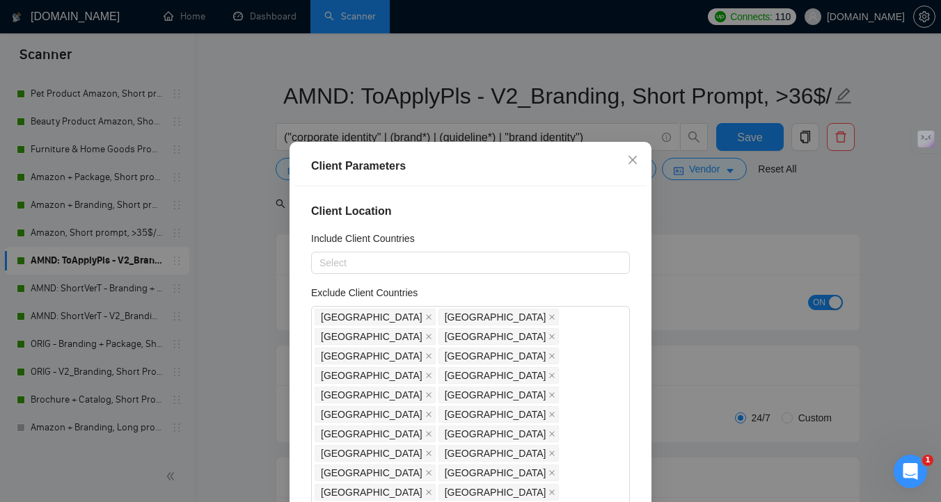
click at [268, 315] on div "Client Parameters Client Location Include Client Countries Select Exclude Clien…" at bounding box center [470, 251] width 941 height 502
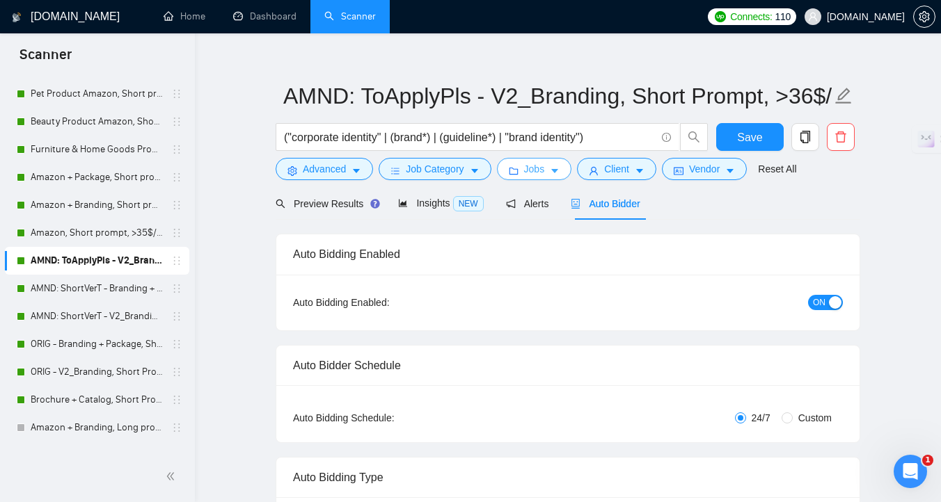
click at [525, 165] on button "Jobs" at bounding box center [534, 169] width 75 height 22
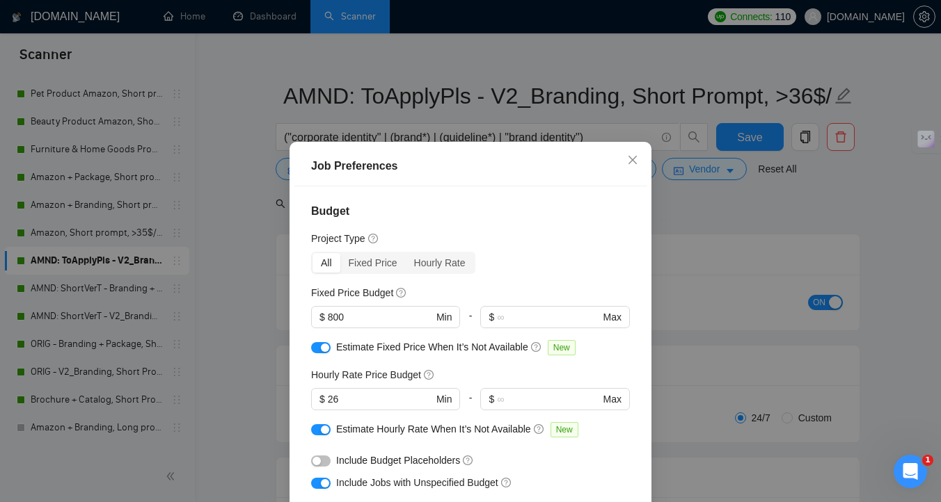
click at [276, 358] on div "Job Preferences Budget Project Type All Fixed Price Hourly Rate Fixed Price Bud…" at bounding box center [470, 251] width 941 height 502
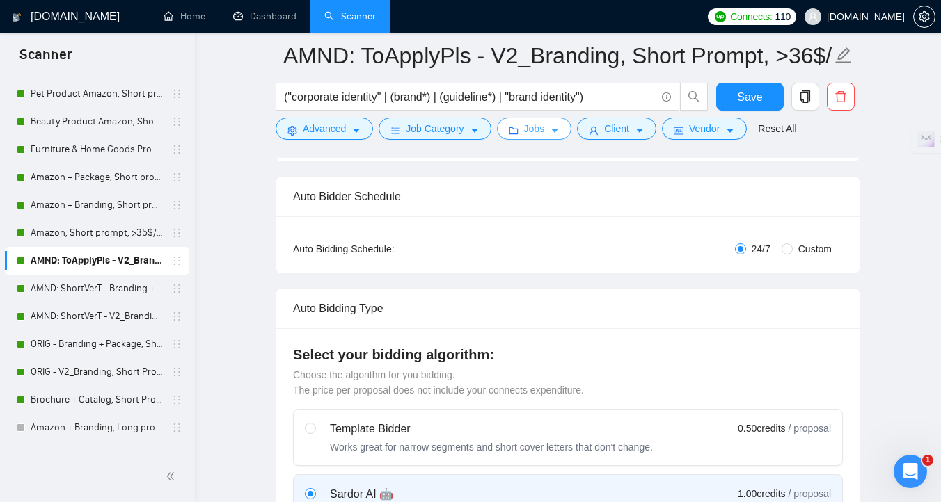
scroll to position [0, 0]
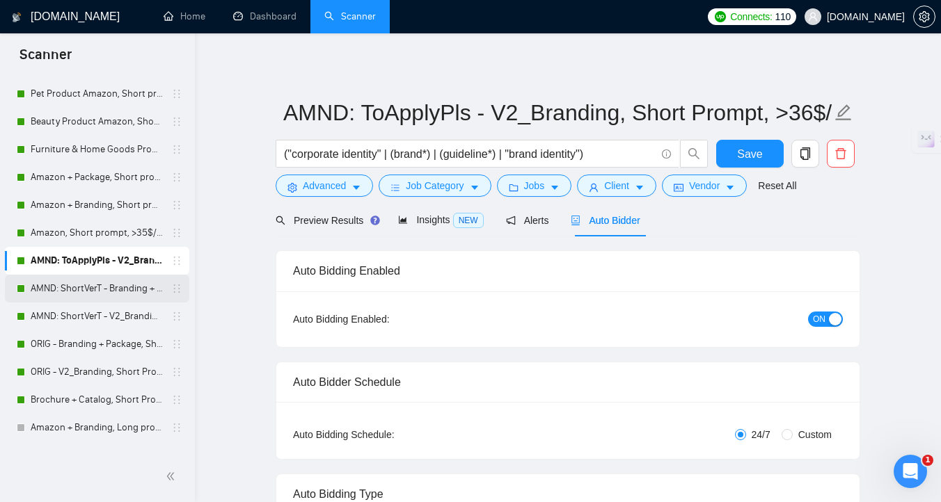
click at [58, 290] on link "AMND: ShortVerT - Branding + Package, Short Prompt, >36$/h, no agency" at bounding box center [97, 289] width 132 height 28
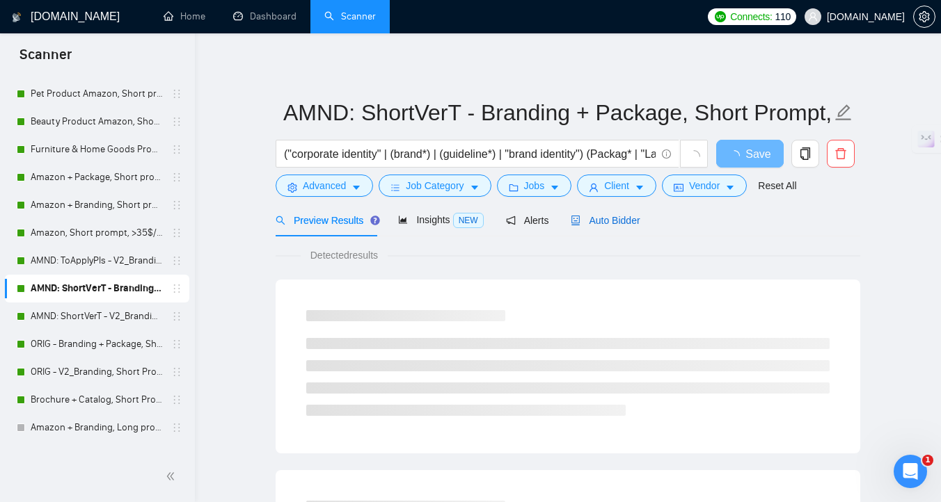
click at [622, 218] on span "Auto Bidder" at bounding box center [605, 220] width 69 height 11
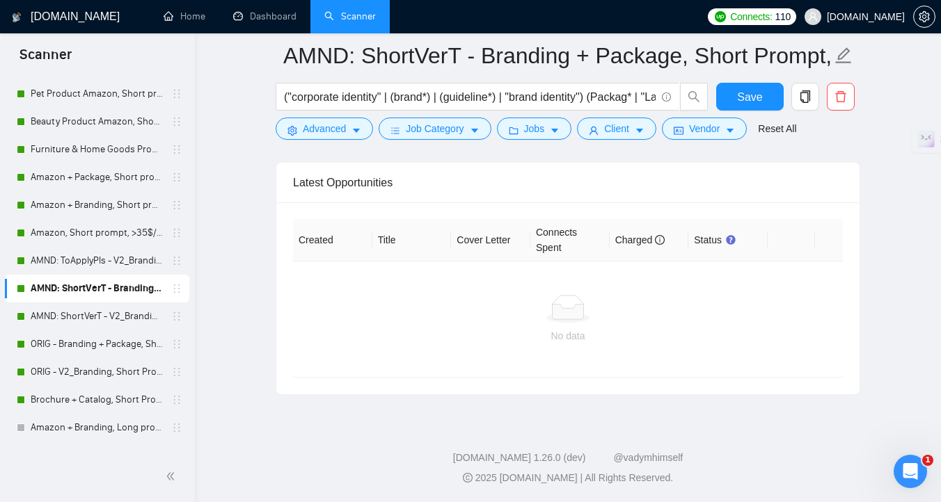
scroll to position [3607, 0]
click at [84, 316] on link "AMND: ShortVerT - V2_Branding, Short Prompt, >36$/h, no agency" at bounding box center [97, 317] width 132 height 28
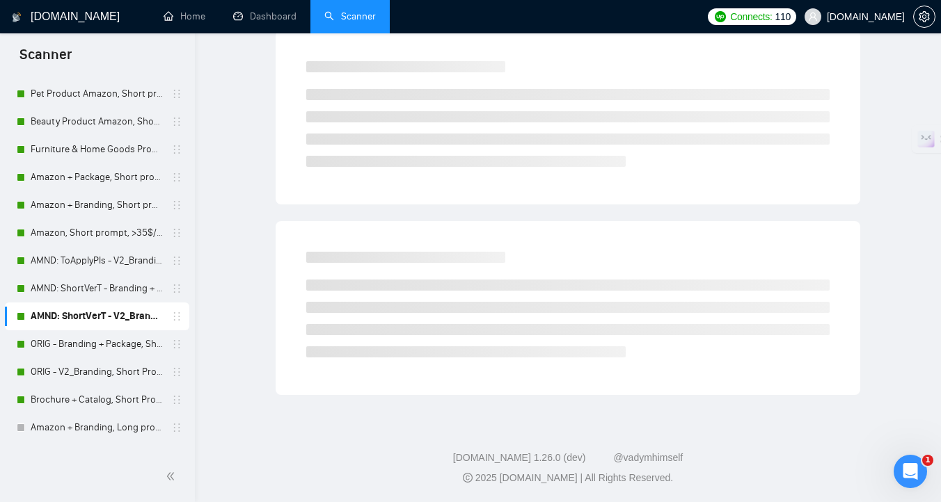
scroll to position [6, 0]
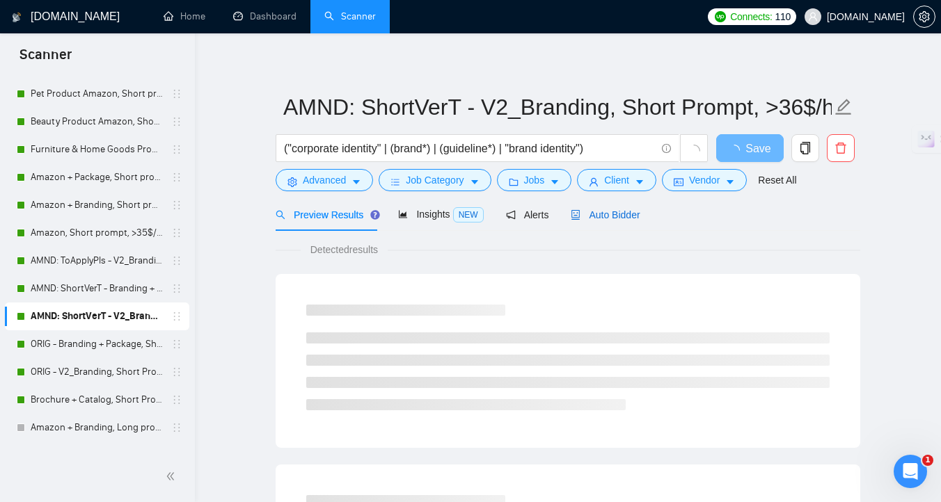
click at [591, 214] on span "Auto Bidder" at bounding box center [605, 214] width 69 height 11
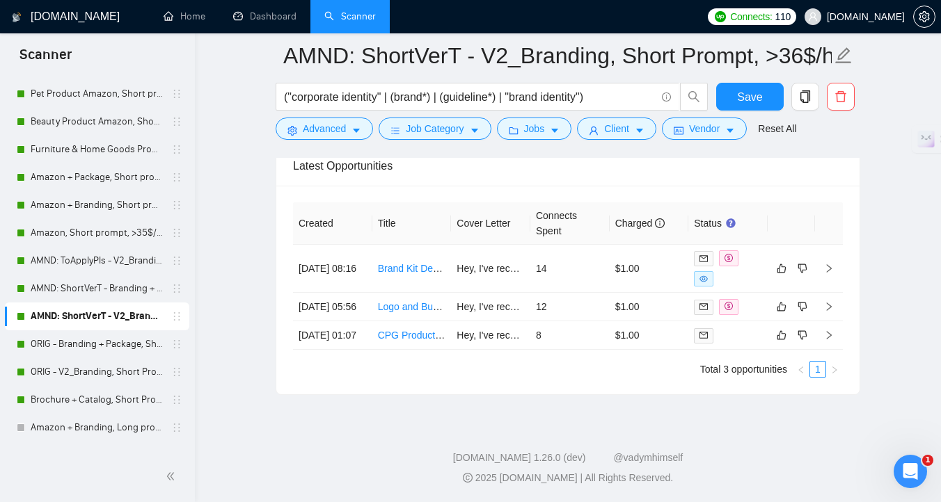
scroll to position [3647, 0]
click at [587, 260] on td "14" at bounding box center [569, 269] width 79 height 48
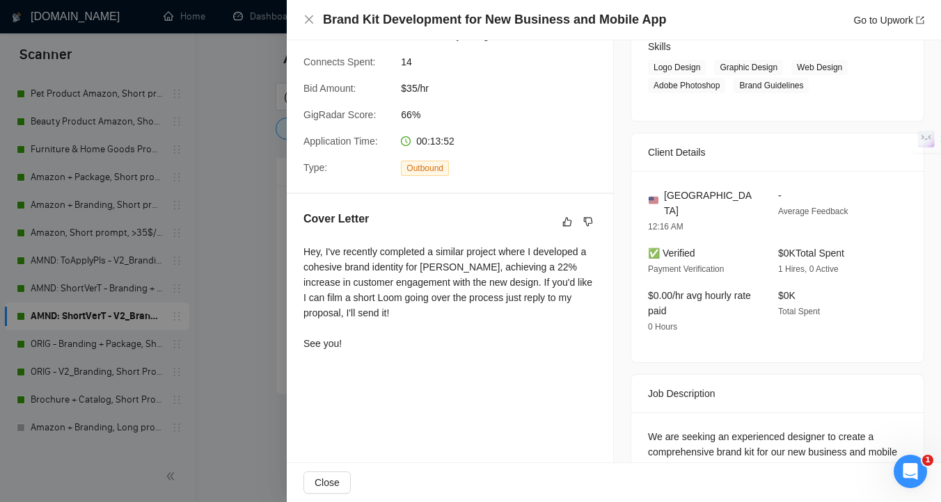
scroll to position [373, 0]
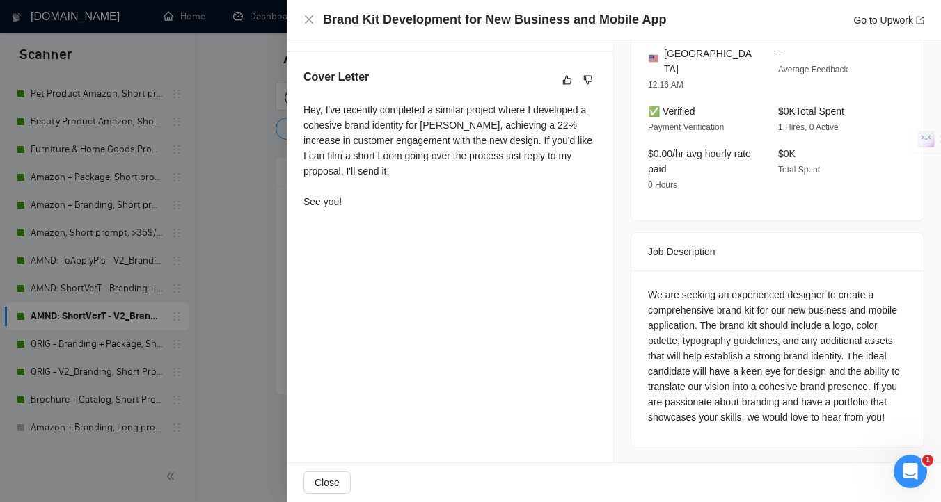
click at [255, 272] on div at bounding box center [470, 251] width 941 height 502
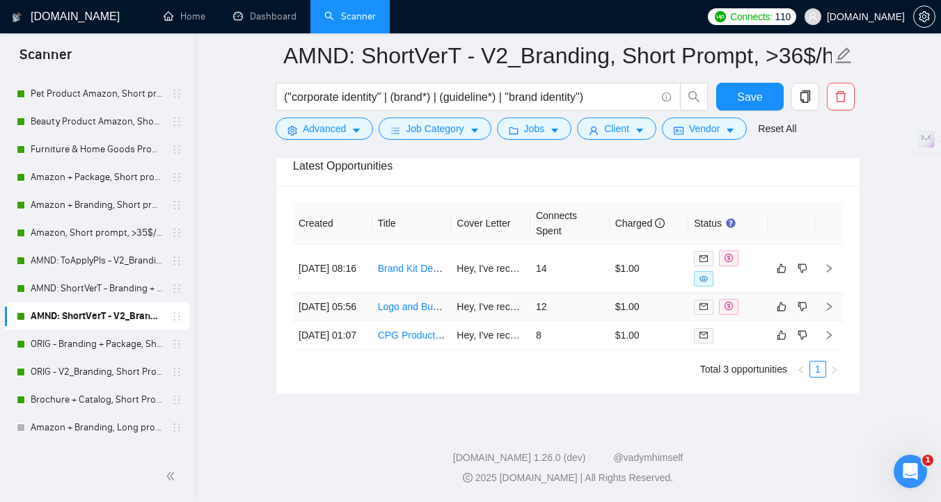
click at [442, 306] on td "Logo and Business Card Design Needed" at bounding box center [411, 307] width 79 height 29
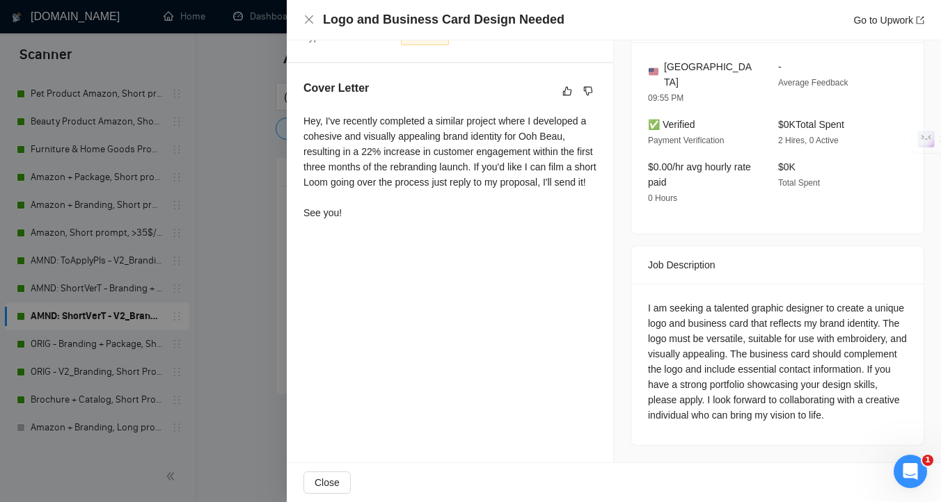
scroll to position [340, 0]
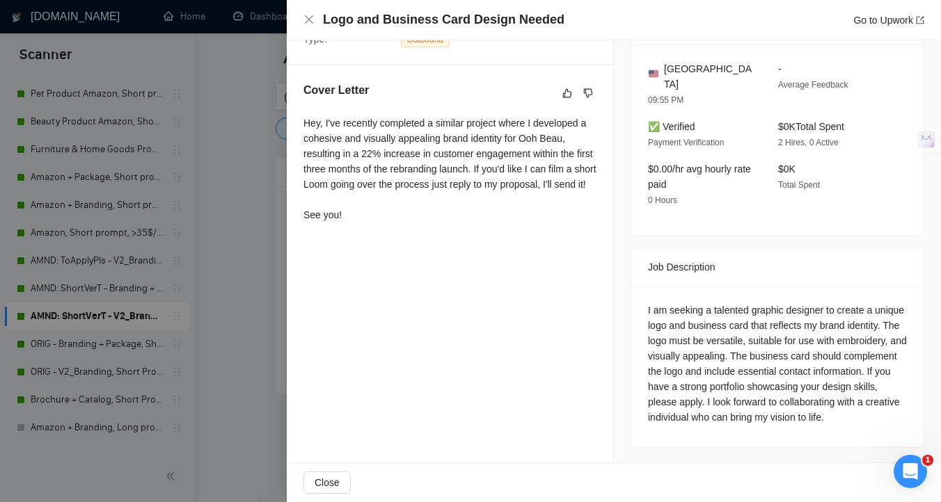
click at [258, 320] on div at bounding box center [470, 251] width 941 height 502
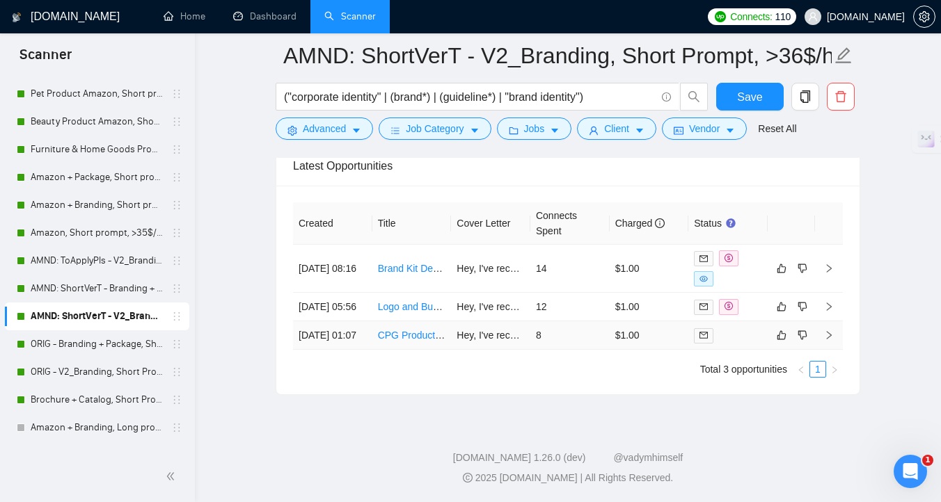
click at [447, 350] on td "CPG Product Label Tweak and Hand Drawn Illustration Modern / Minimalist" at bounding box center [411, 336] width 79 height 29
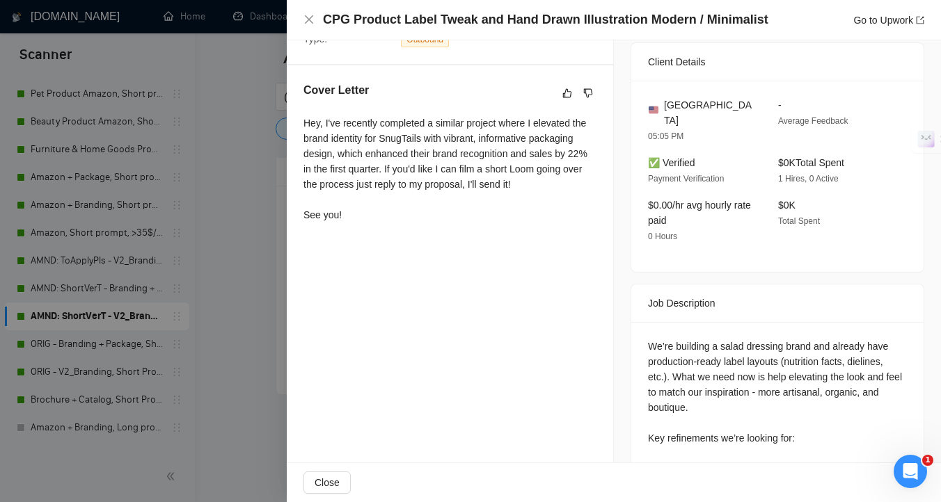
click at [221, 360] on div at bounding box center [470, 251] width 941 height 502
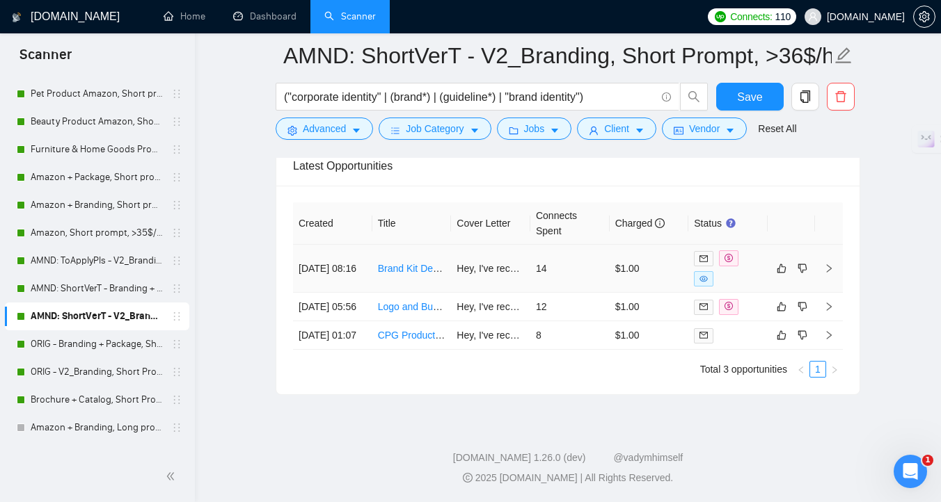
click at [441, 257] on td "Brand Kit Development for New Business and Mobile App" at bounding box center [411, 269] width 79 height 48
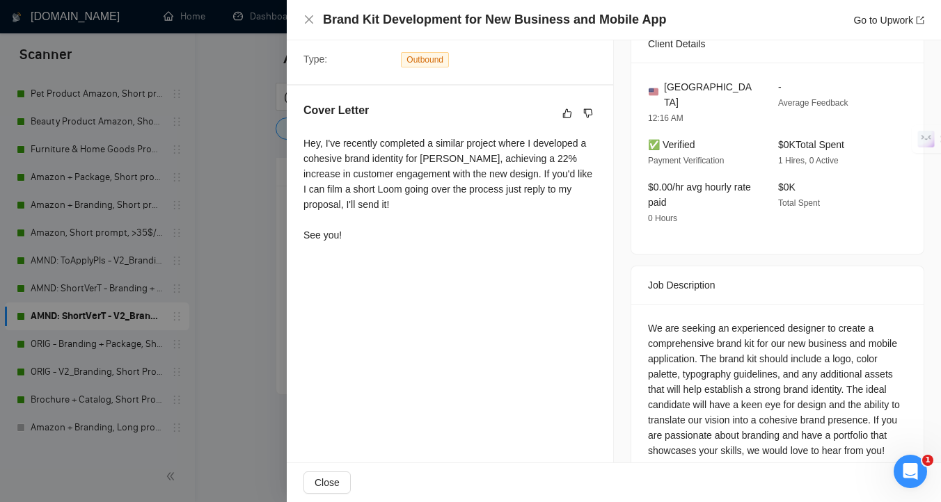
click at [258, 333] on div at bounding box center [470, 251] width 941 height 502
